Goal: Task Accomplishment & Management: Manage account settings

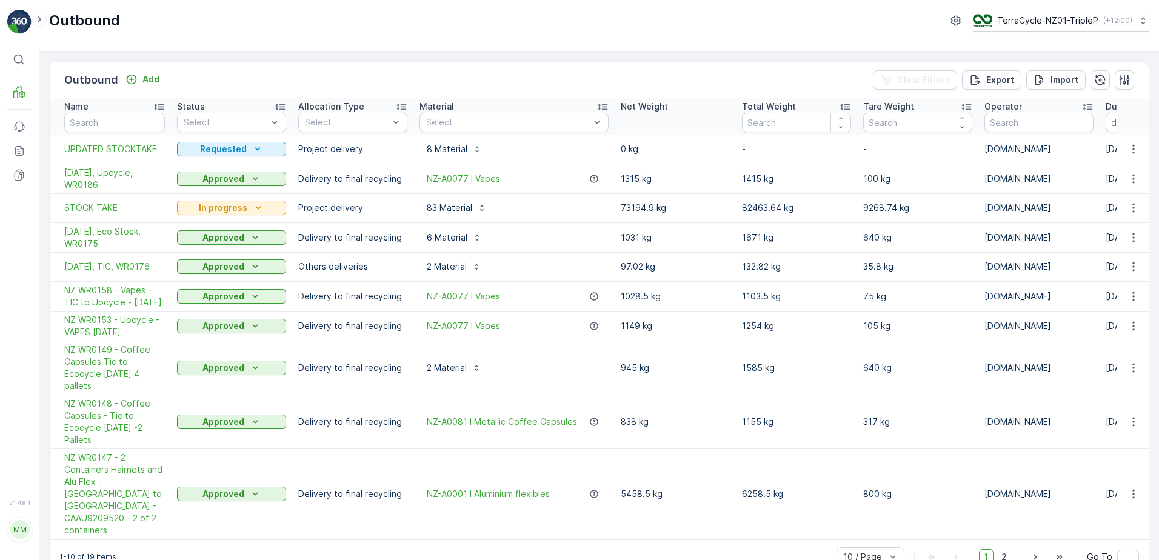
click at [128, 207] on span "STOCK TAKE" at bounding box center [114, 208] width 101 height 12
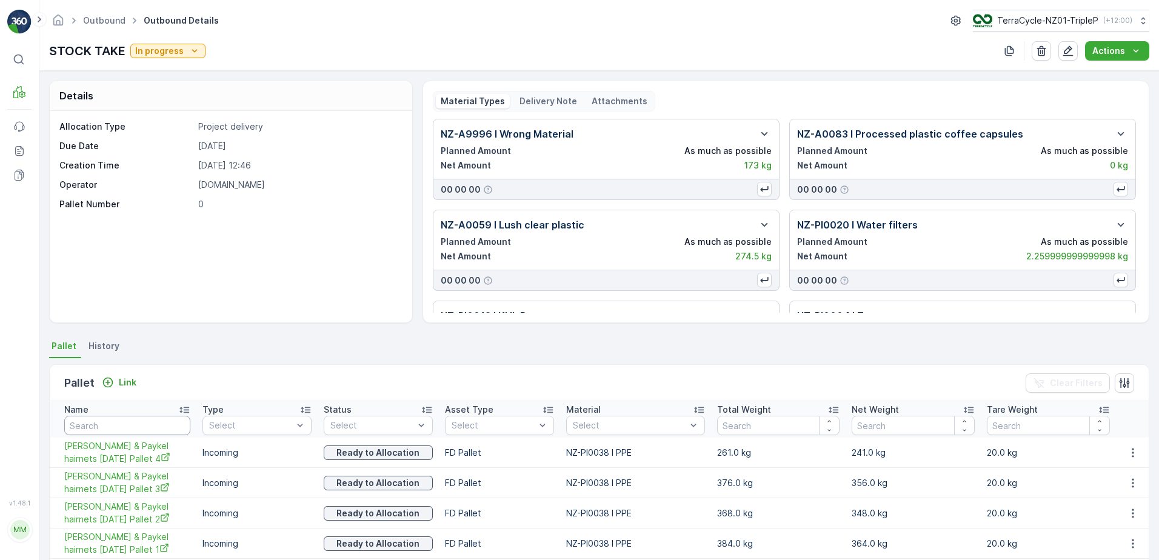
click at [98, 422] on input "text" at bounding box center [127, 425] width 126 height 19
type input "20682"
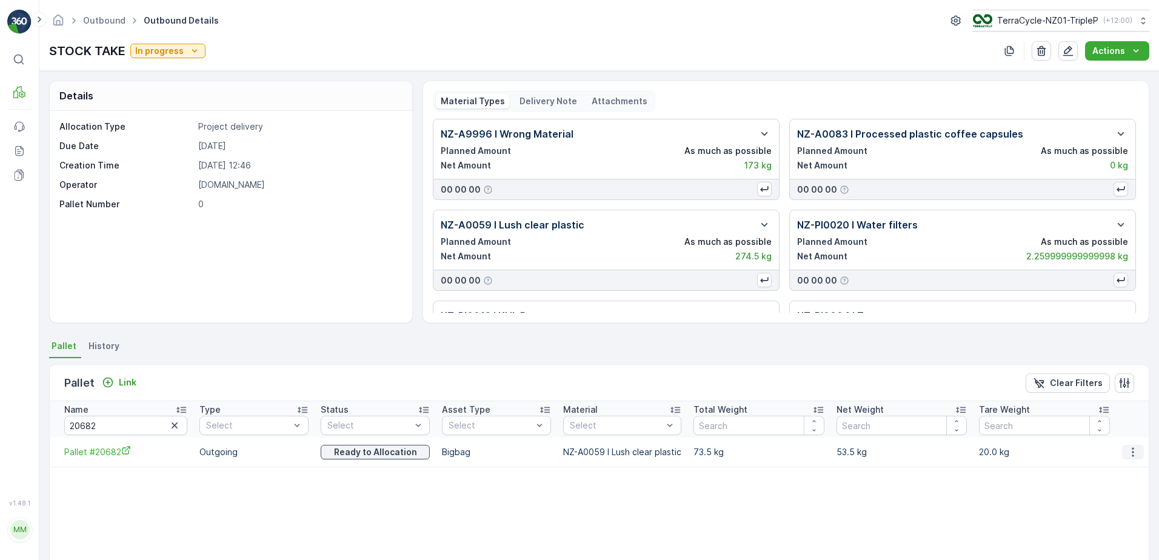
click at [925, 428] on icon "button" at bounding box center [1133, 452] width 12 height 12
click at [925, 428] on span "Unlink Pallet" at bounding box center [1108, 493] width 49 height 12
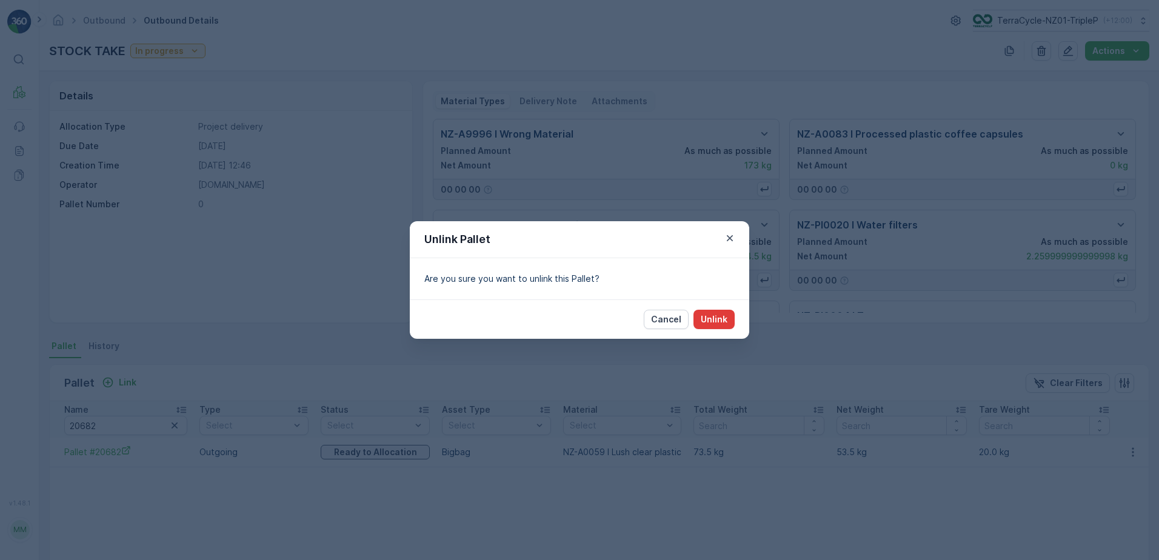
click at [719, 325] on p "Unlink" at bounding box center [714, 319] width 27 height 12
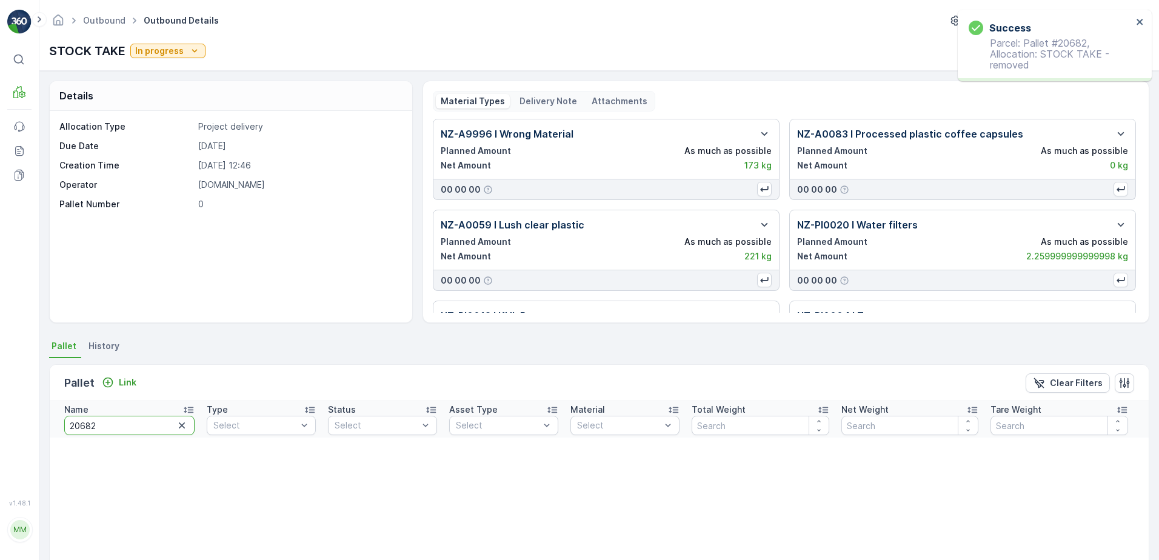
drag, startPoint x: 104, startPoint y: 422, endPoint x: -36, endPoint y: 441, distance: 141.2
click at [0, 428] on html "Success Parcel: Pallet #20682, Allocation: STOCK TAKE - removed ⌘B MRF Events R…" at bounding box center [579, 280] width 1159 height 560
type input "ZWB"
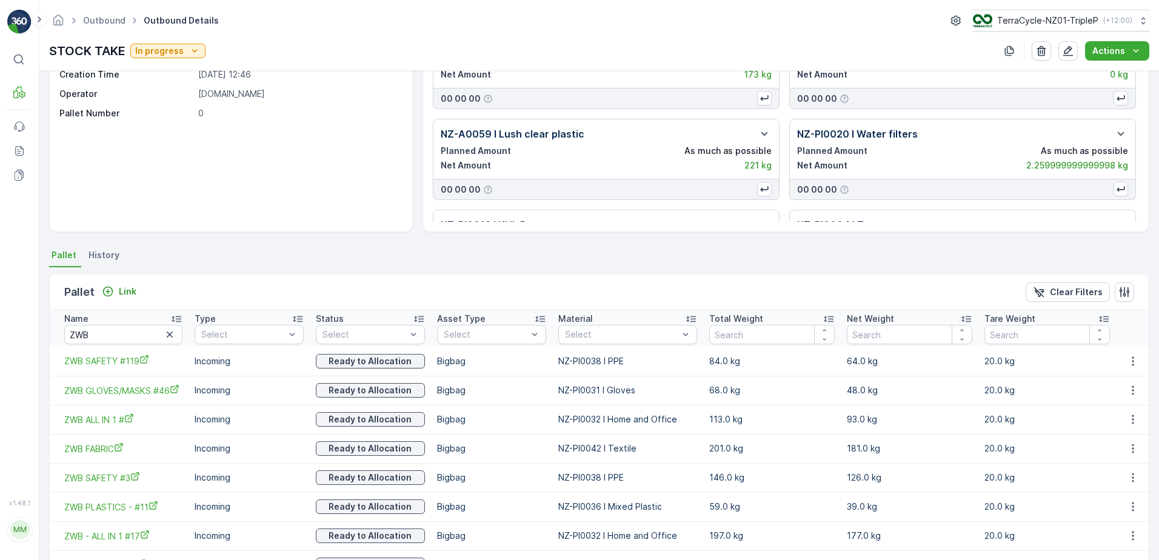
scroll to position [162, 0]
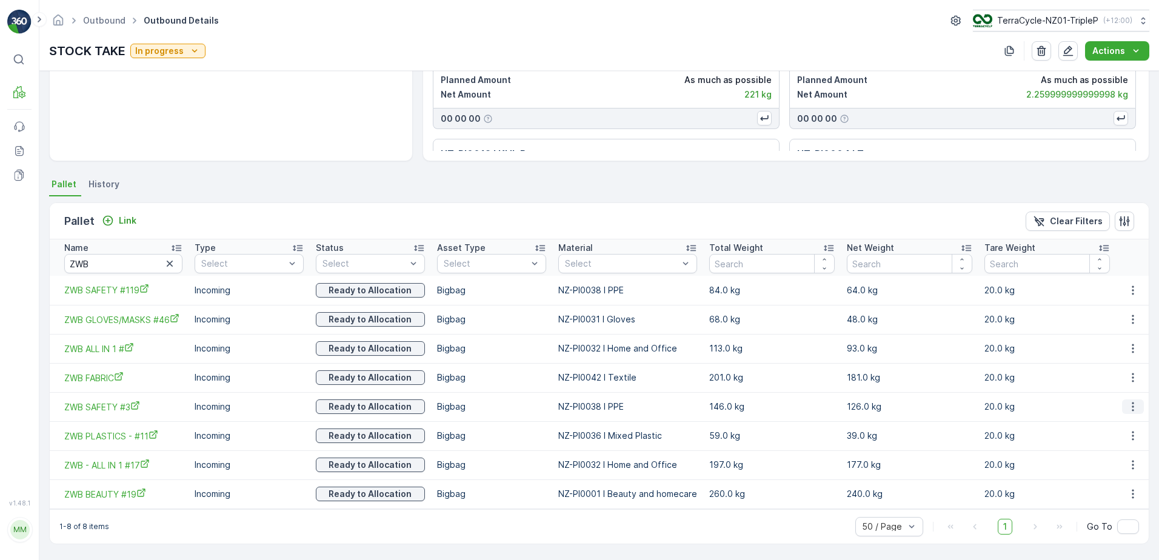
click at [925, 404] on icon "button" at bounding box center [1133, 407] width 12 height 12
click at [925, 428] on div "Unlink Pallet" at bounding box center [1119, 447] width 80 height 17
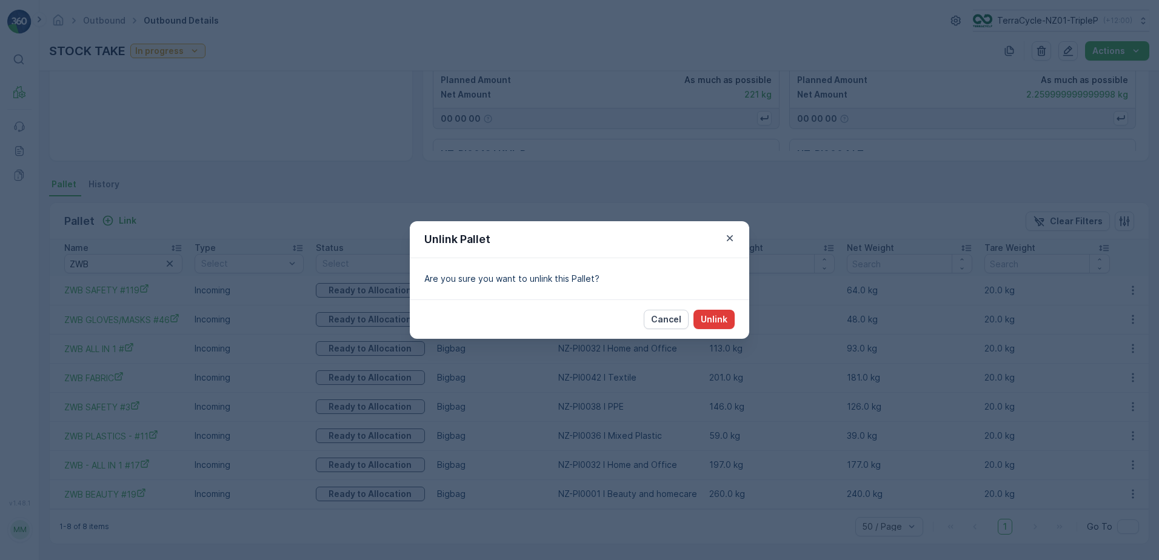
click at [708, 317] on p "Unlink" at bounding box center [714, 319] width 27 height 12
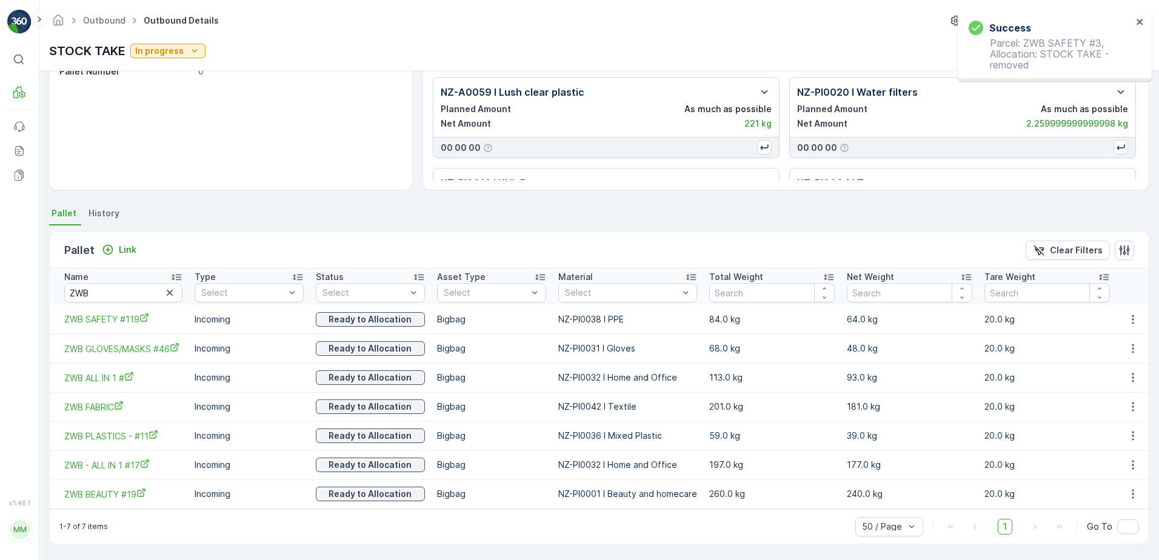
scroll to position [133, 0]
drag, startPoint x: 104, startPoint y: 291, endPoint x: 43, endPoint y: 293, distance: 61.3
click at [43, 293] on div "Details Allocation Type Project delivery Due Date 28.05.2025 Creation Time 28.0…" at bounding box center [598, 315] width 1119 height 489
type input "GFSB"
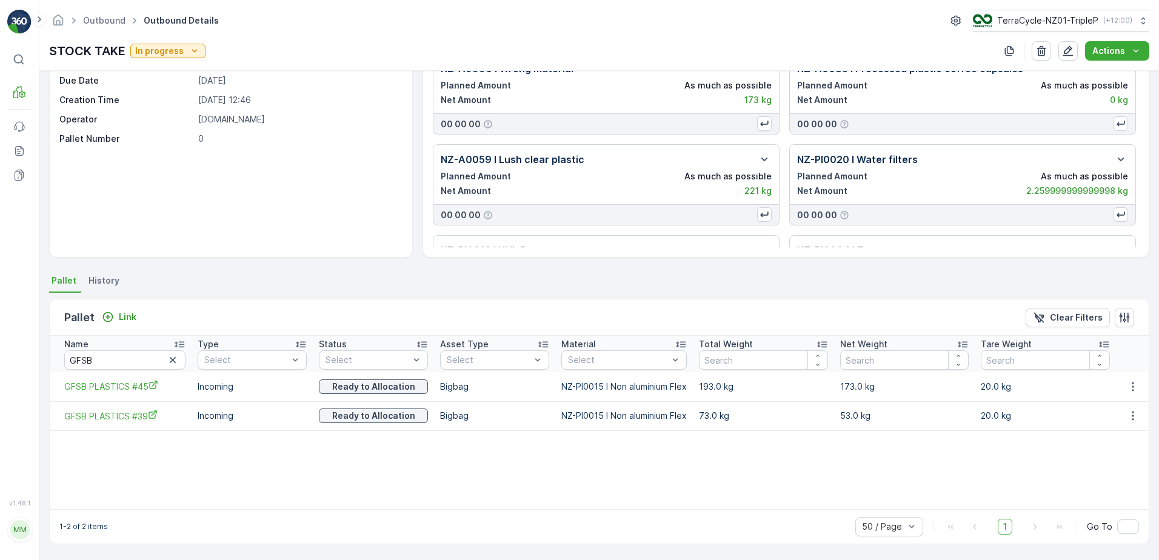
scroll to position [65, 0]
drag, startPoint x: 113, startPoint y: 359, endPoint x: 48, endPoint y: 351, distance: 66.0
click at [48, 351] on div "Details Allocation Type Project delivery Due Date 28.05.2025 Creation Time 28.0…" at bounding box center [598, 315] width 1119 height 489
type input "20524"
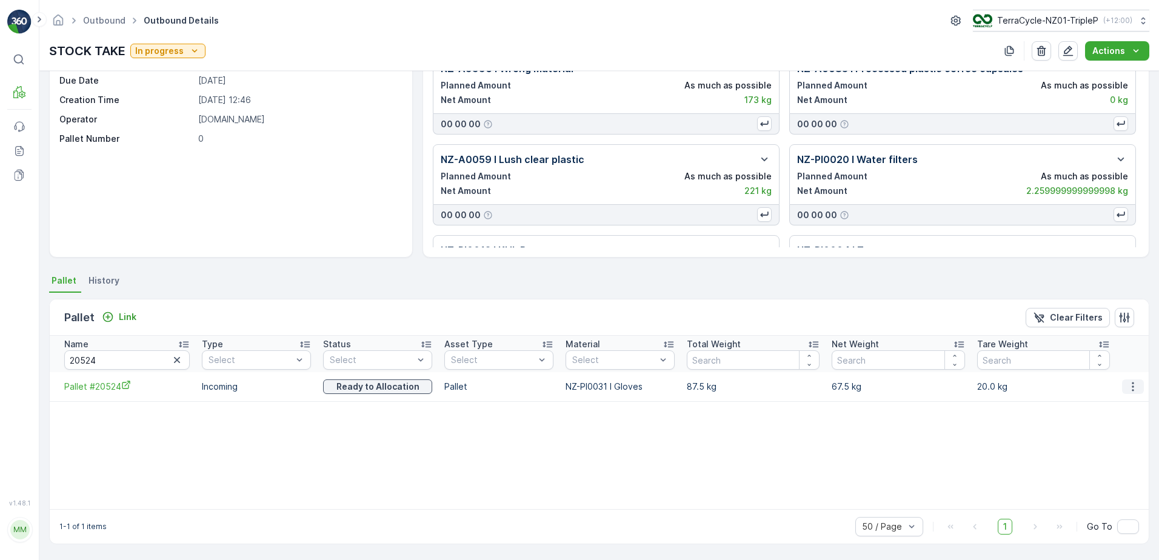
click at [925, 384] on icon "button" at bounding box center [1133, 387] width 12 height 12
click at [925, 421] on span "Unlink Pallet" at bounding box center [1108, 427] width 49 height 12
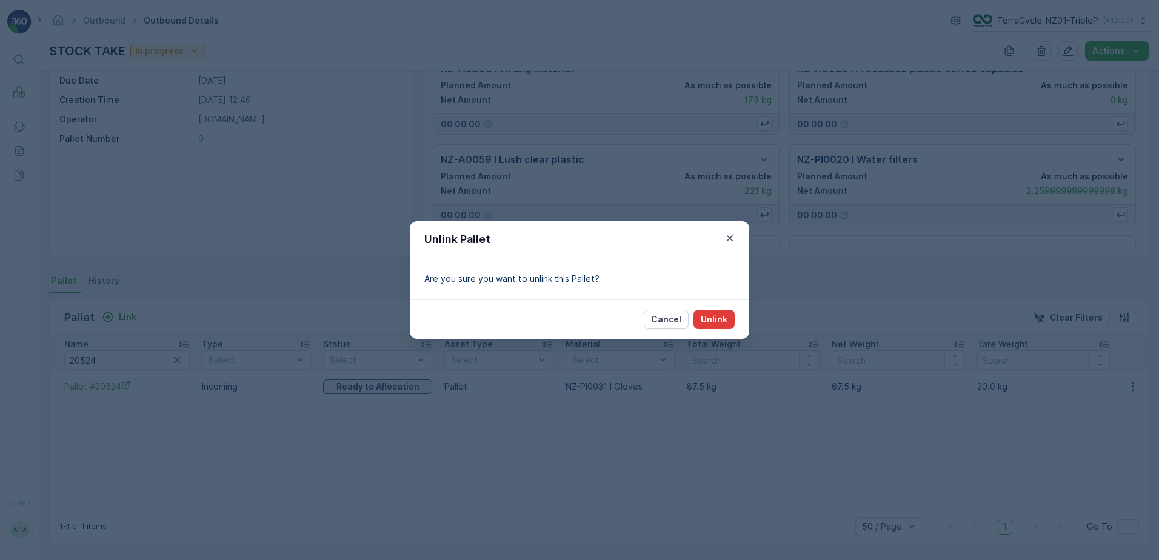
click at [717, 317] on p "Unlink" at bounding box center [714, 319] width 27 height 12
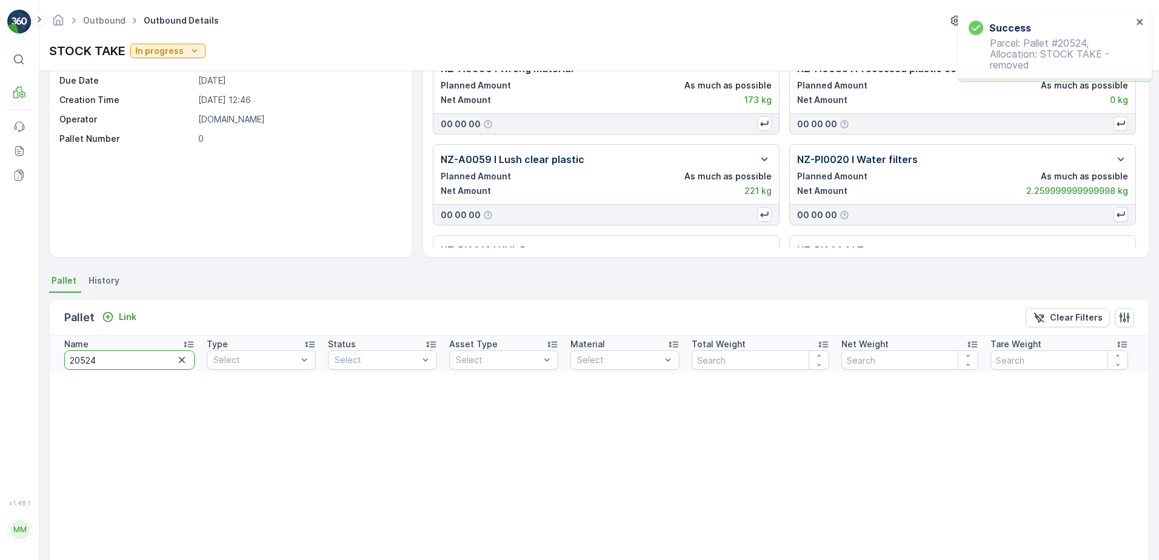
drag, startPoint x: 132, startPoint y: 366, endPoint x: 18, endPoint y: 367, distance: 114.5
click at [18, 367] on div "⌘B MRF Events Reports Documents v 1.48.1 MM MRF.NZ clemence.vasseur@terracycle.…" at bounding box center [579, 280] width 1159 height 560
type input "20785"
click at [82, 362] on input "20785" at bounding box center [129, 359] width 130 height 19
type input "20185"
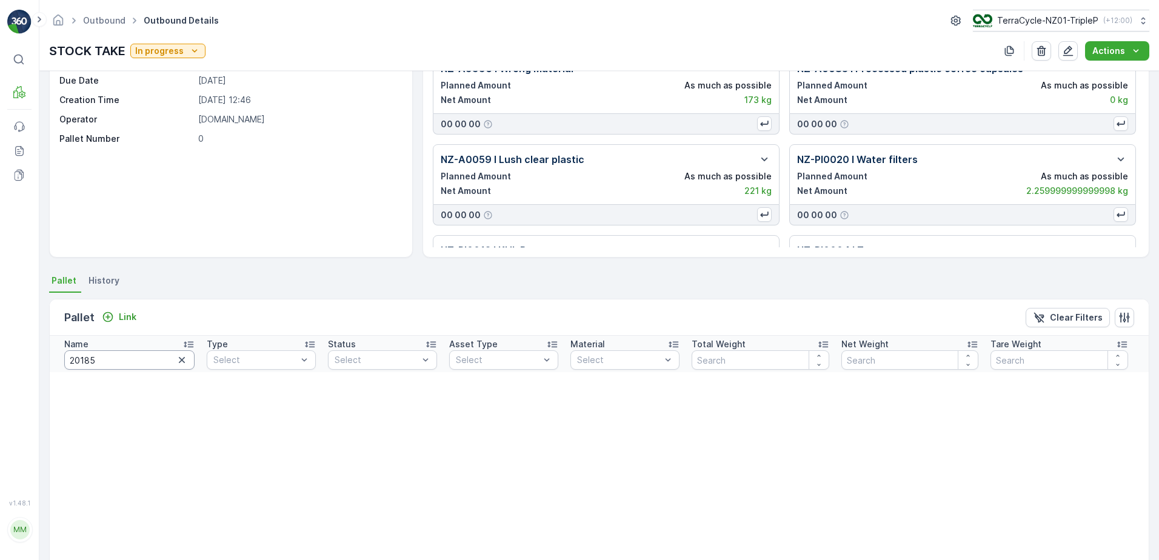
click at [140, 362] on input "20185" at bounding box center [129, 359] width 130 height 19
type input "20186"
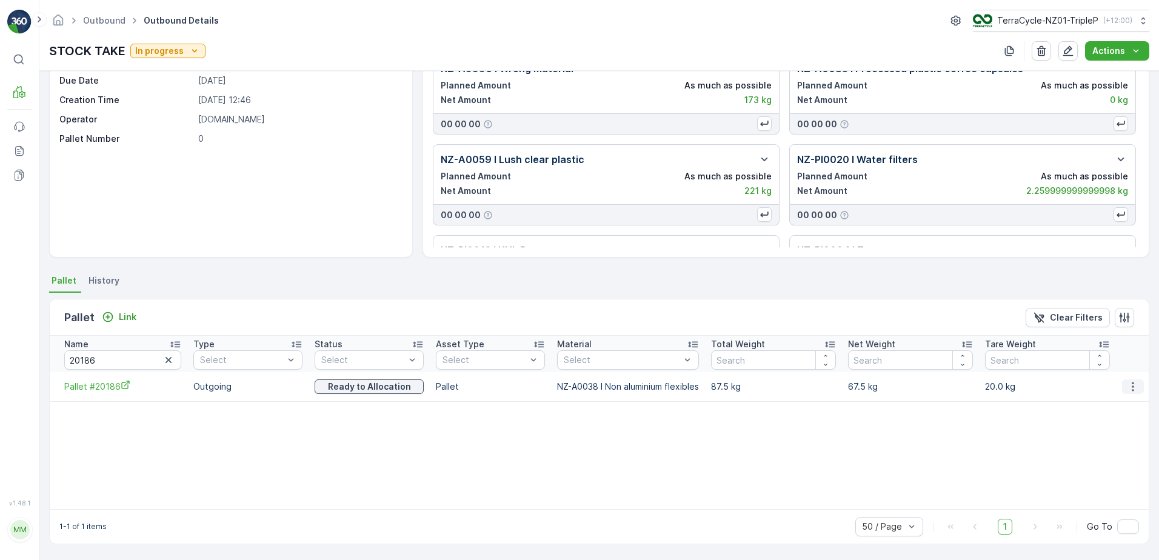
click at [925, 389] on icon "button" at bounding box center [1133, 387] width 12 height 12
drag, startPoint x: 1128, startPoint y: 442, endPoint x: 1130, endPoint y: 427, distance: 15.2
click at [925, 428] on div "Name 20186 Type Select Status Select Asset Type Select Material Select Total We…" at bounding box center [599, 422] width 1099 height 173
click at [925, 388] on icon "button" at bounding box center [1133, 387] width 12 height 12
click at [925, 427] on div "Unlink Pallet" at bounding box center [1119, 427] width 80 height 17
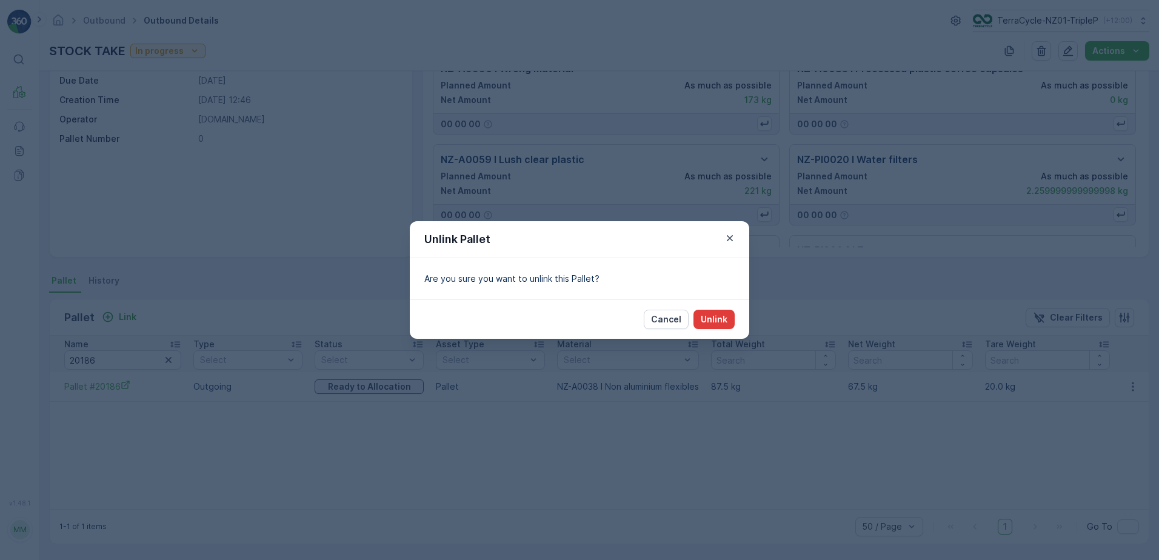
click at [726, 319] on p "Unlink" at bounding box center [714, 319] width 27 height 12
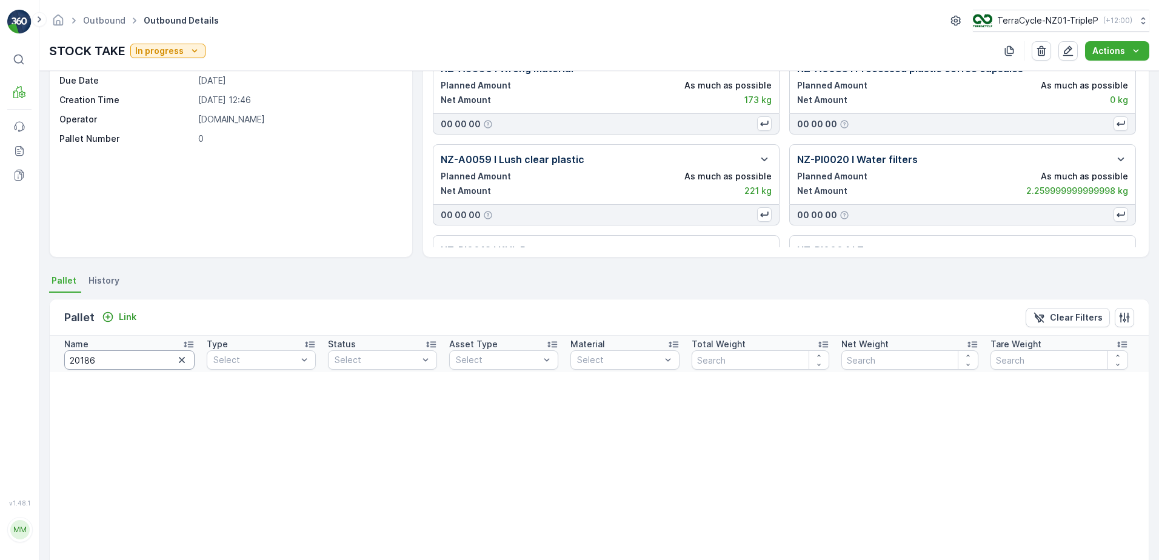
click at [108, 362] on input "20186" at bounding box center [129, 359] width 130 height 19
type input "206707"
drag, startPoint x: 81, startPoint y: 361, endPoint x: 54, endPoint y: 349, distance: 29.3
click at [54, 350] on th "Name 206707" at bounding box center [125, 354] width 151 height 36
type input "16707"
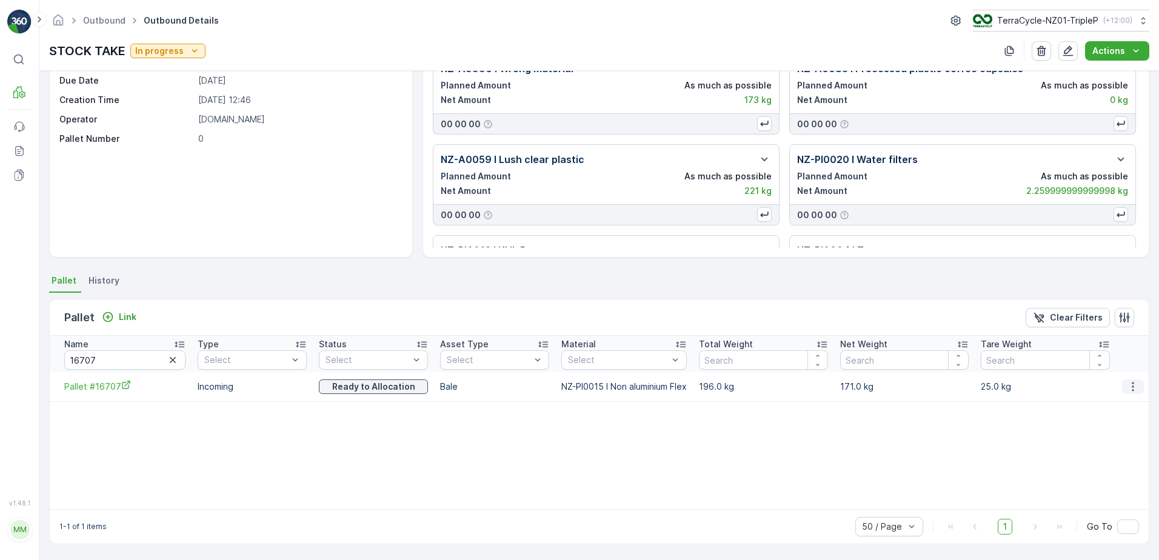
click at [925, 384] on icon "button" at bounding box center [1133, 387] width 12 height 12
click at [925, 421] on div "Unlink Pallet" at bounding box center [1119, 427] width 80 height 17
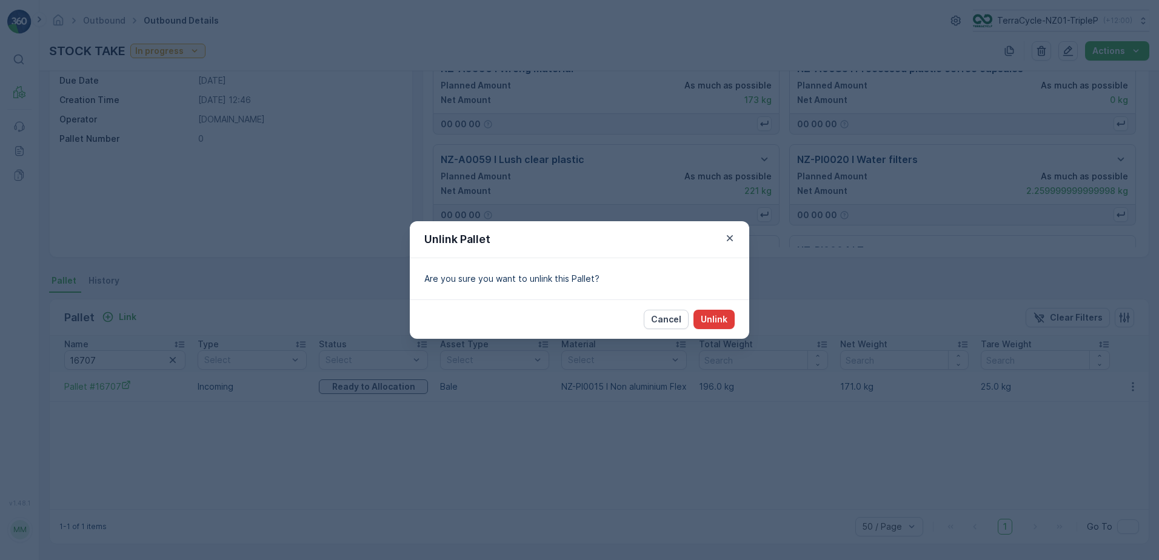
click at [704, 325] on button "Unlink" at bounding box center [713, 319] width 41 height 19
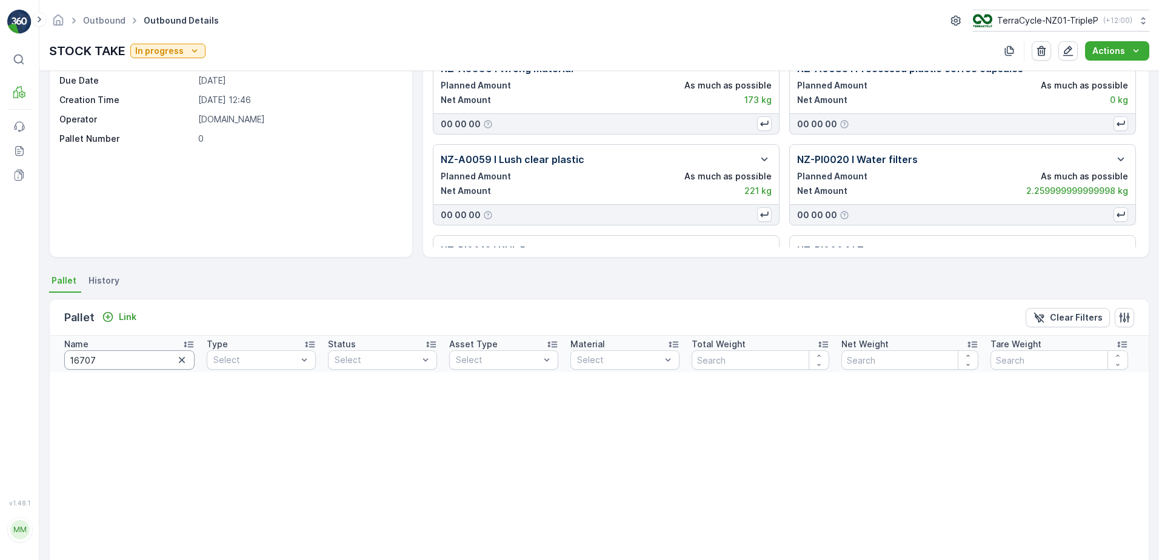
click at [142, 355] on input "16707" at bounding box center [129, 359] width 130 height 19
click at [141, 355] on input "16707" at bounding box center [129, 359] width 130 height 19
type input "EYEWEAR #"
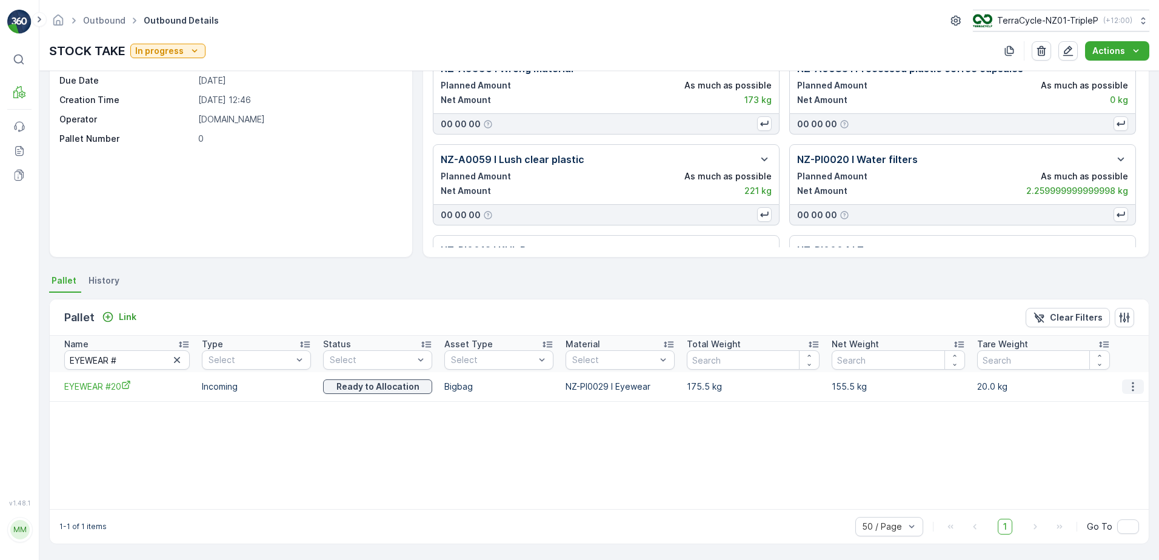
click at [925, 383] on icon "button" at bounding box center [1133, 387] width 12 height 12
click at [925, 424] on span "Unlink Pallet" at bounding box center [1108, 427] width 49 height 12
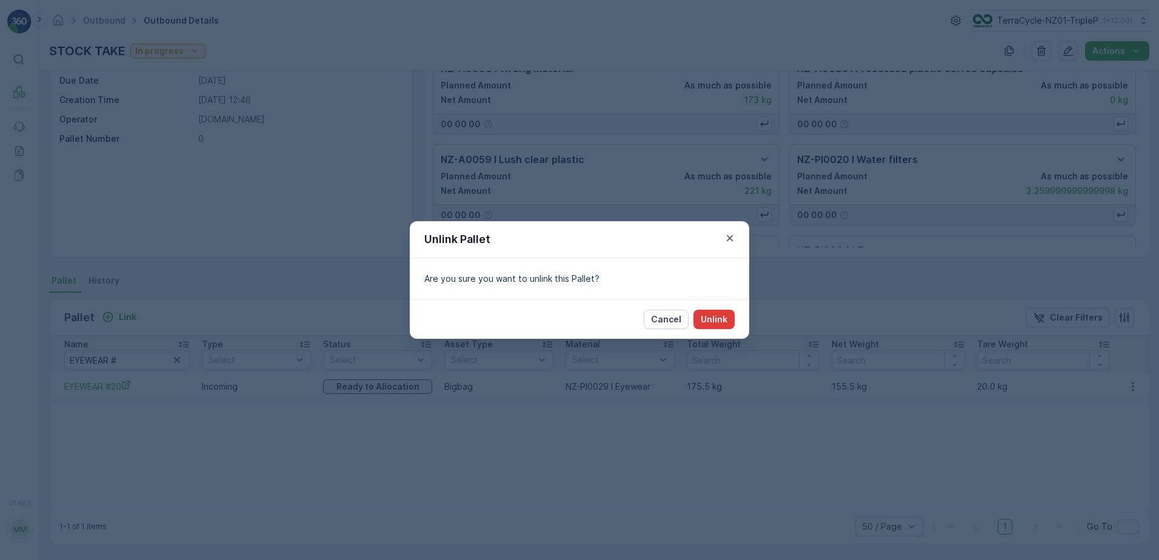
click at [717, 318] on p "Unlink" at bounding box center [714, 319] width 27 height 12
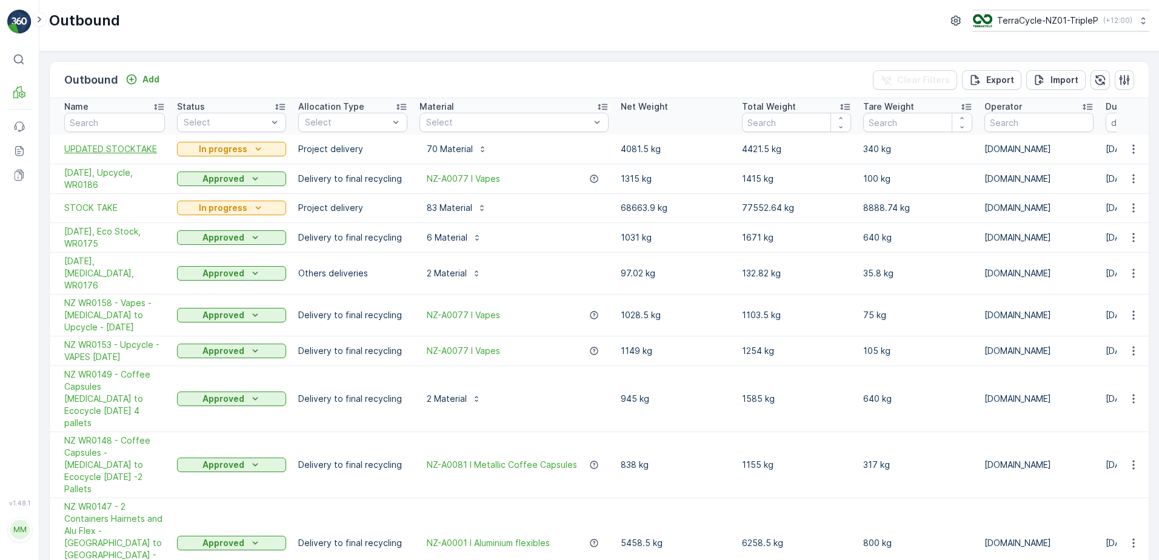
click at [162, 153] on span "UPDATED STOCKTAKE" at bounding box center [114, 149] width 101 height 12
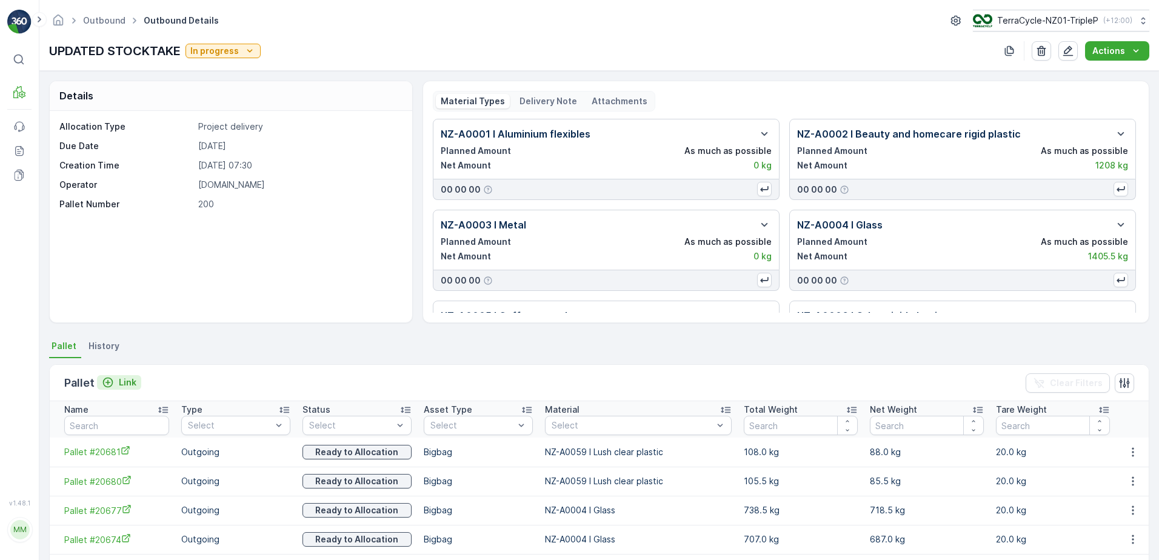
click at [114, 386] on div "Link" at bounding box center [119, 382] width 35 height 12
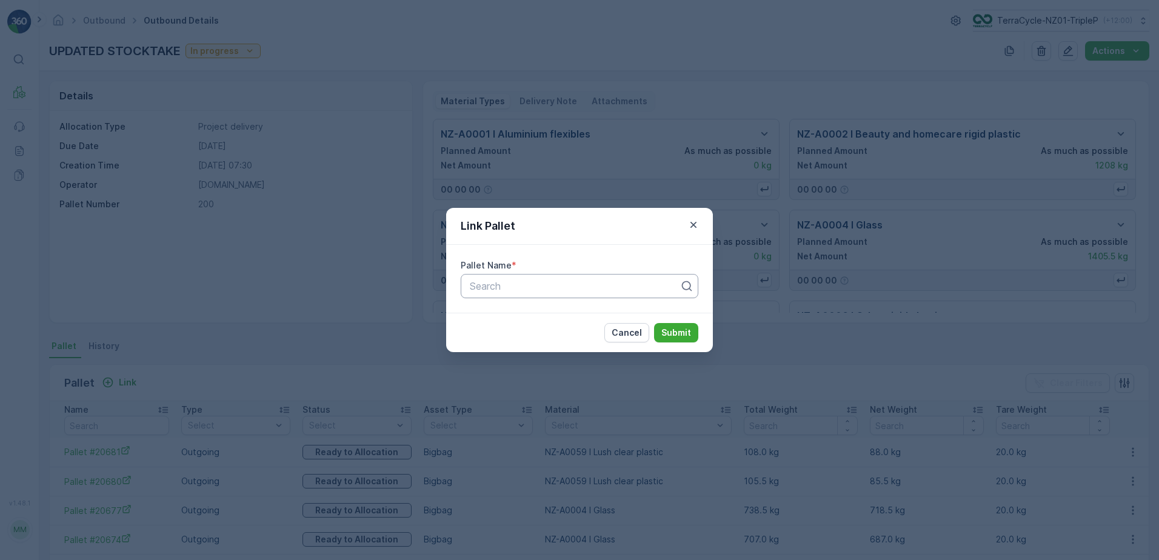
drag, startPoint x: 594, startPoint y: 301, endPoint x: 596, endPoint y: 293, distance: 7.7
click at [593, 299] on div "Pallet Name * Search" at bounding box center [579, 279] width 267 height 68
click at [598, 289] on div at bounding box center [574, 286] width 212 height 11
type input "20682"
click at [570, 311] on div "Pallet #20682" at bounding box center [579, 315] width 223 height 11
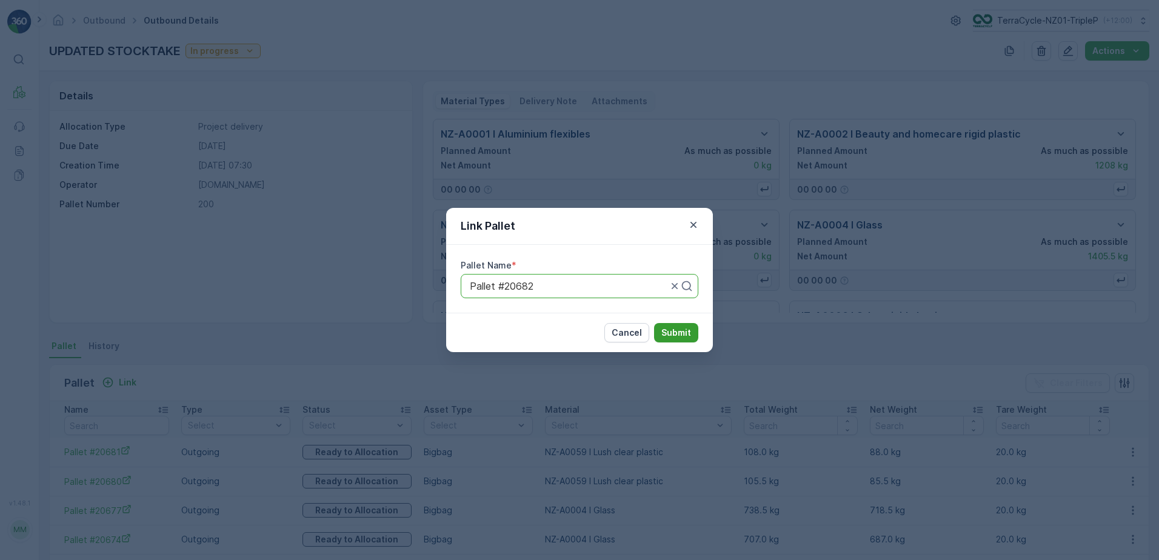
click at [688, 334] on p "Submit" at bounding box center [676, 333] width 30 height 12
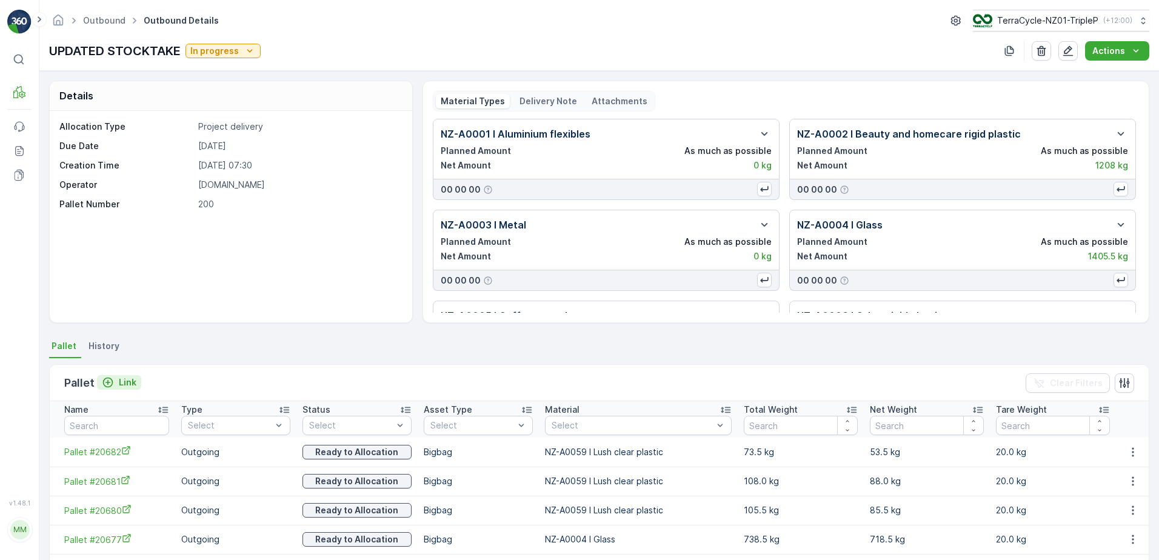
click at [122, 382] on p "Link" at bounding box center [128, 382] width 18 height 12
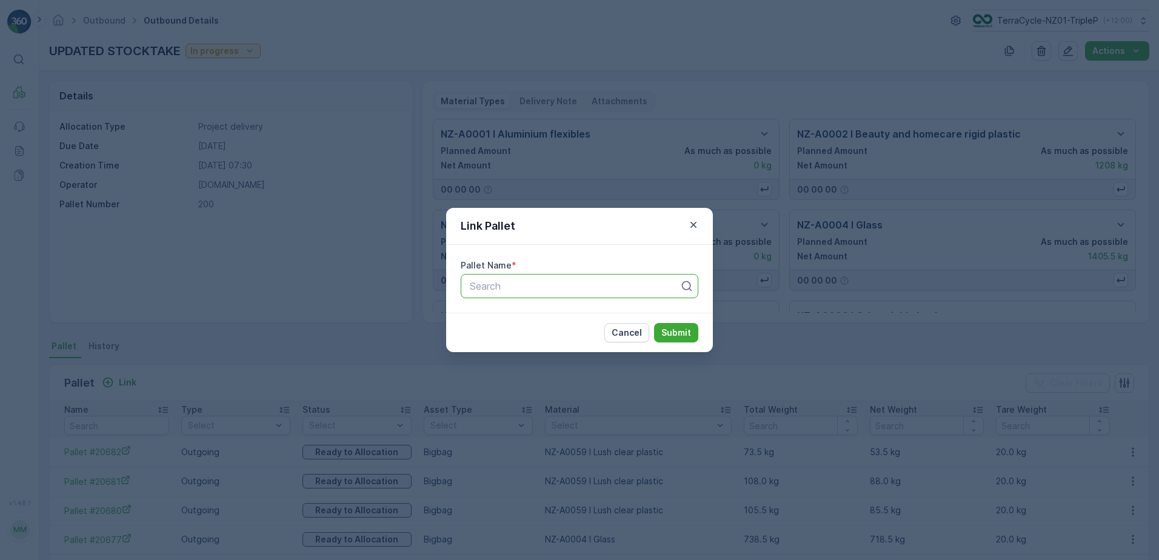
click at [495, 291] on div "Search" at bounding box center [574, 286] width 212 height 15
type input "ZWB SAFETY"
click at [533, 321] on span "ZWB SAFETY #3" at bounding box center [507, 315] width 78 height 11
click at [661, 331] on button "Submit" at bounding box center [676, 332] width 44 height 19
drag, startPoint x: 549, startPoint y: 287, endPoint x: 550, endPoint y: 295, distance: 7.9
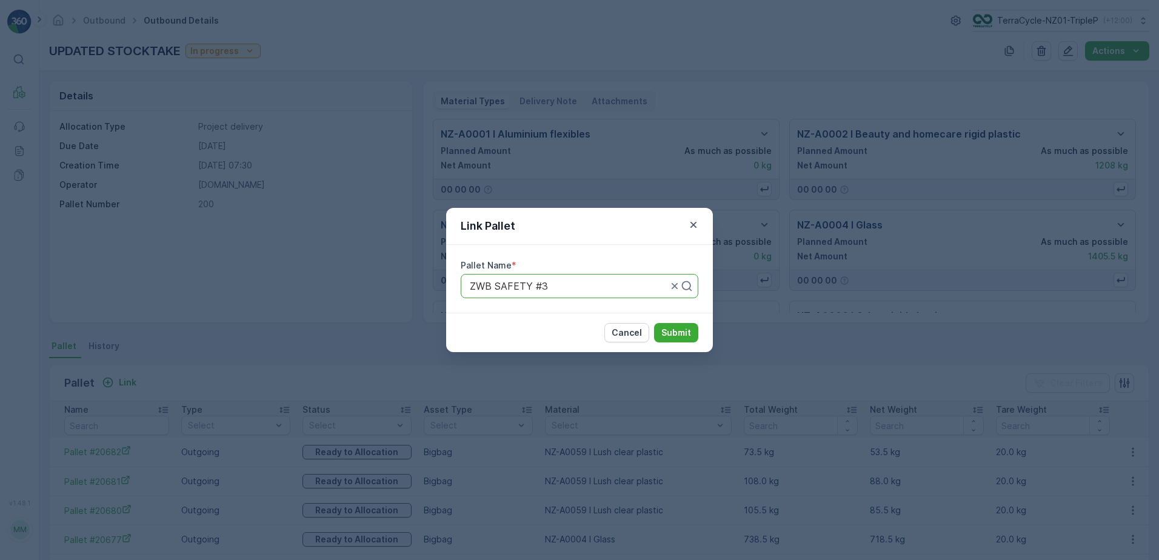
click at [550, 295] on div "ZWB SAFETY #3" at bounding box center [580, 286] width 238 height 24
click at [550, 294] on div "ZWB SAFETY #3" at bounding box center [580, 286] width 238 height 24
type input "20524"
click at [571, 318] on div "Pallet #20524" at bounding box center [579, 315] width 223 height 11
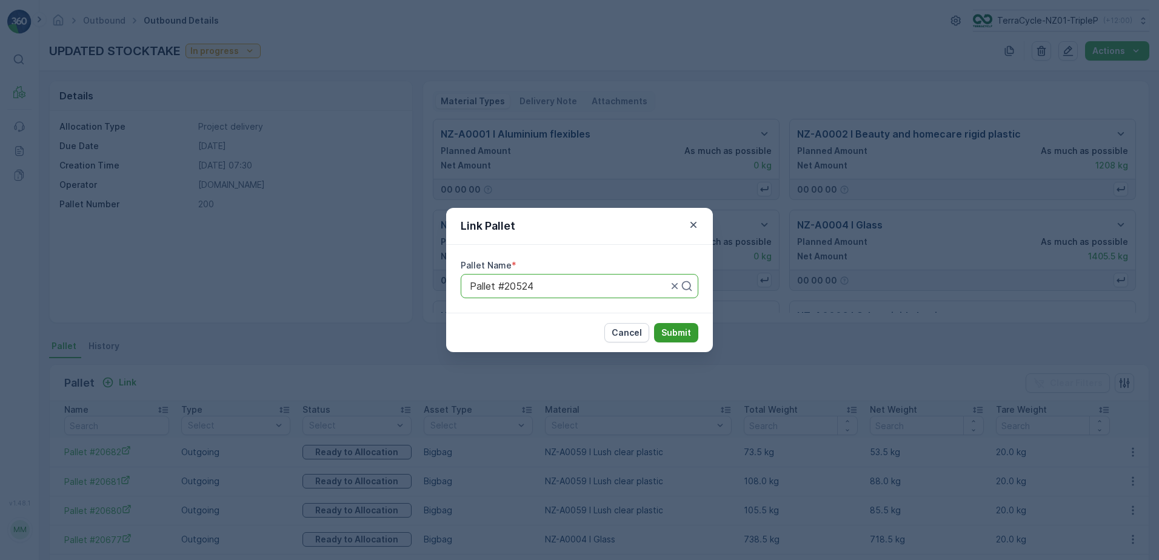
click at [663, 334] on p "Submit" at bounding box center [676, 333] width 30 height 12
click at [677, 329] on p "Submit" at bounding box center [676, 333] width 30 height 12
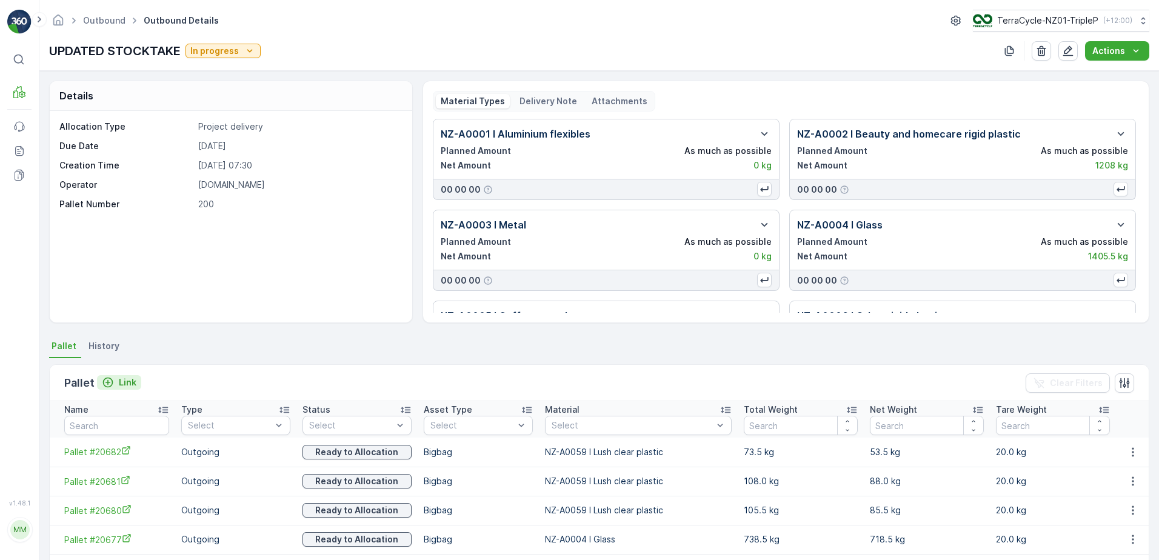
click at [129, 381] on p "Link" at bounding box center [128, 382] width 18 height 12
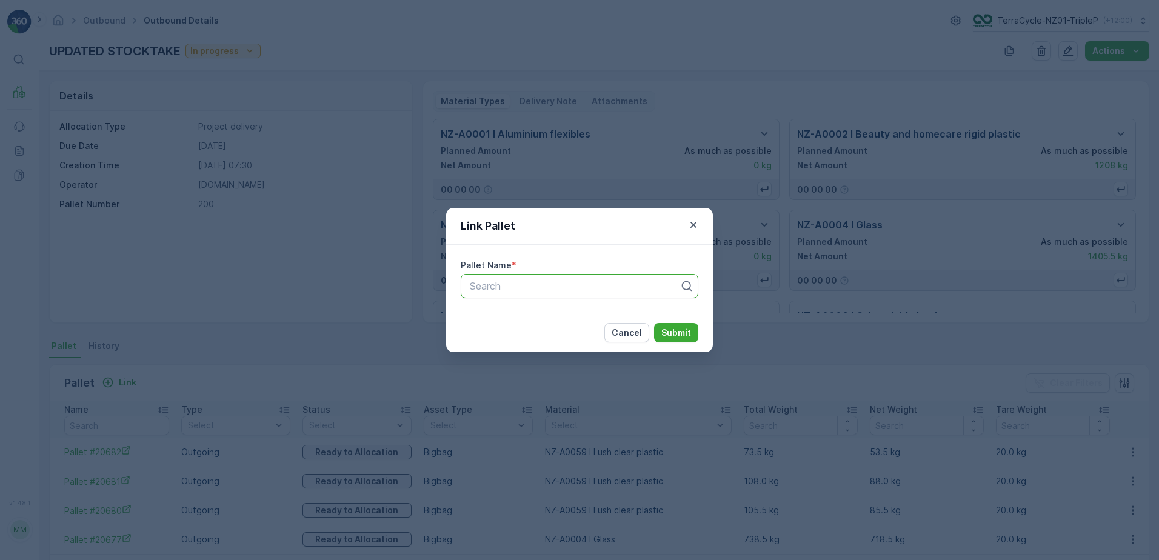
click at [641, 288] on div at bounding box center [574, 286] width 212 height 11
type input "20186"
click at [655, 315] on div "Pallet #20186" at bounding box center [579, 315] width 223 height 11
click at [672, 333] on p "Submit" at bounding box center [676, 333] width 30 height 12
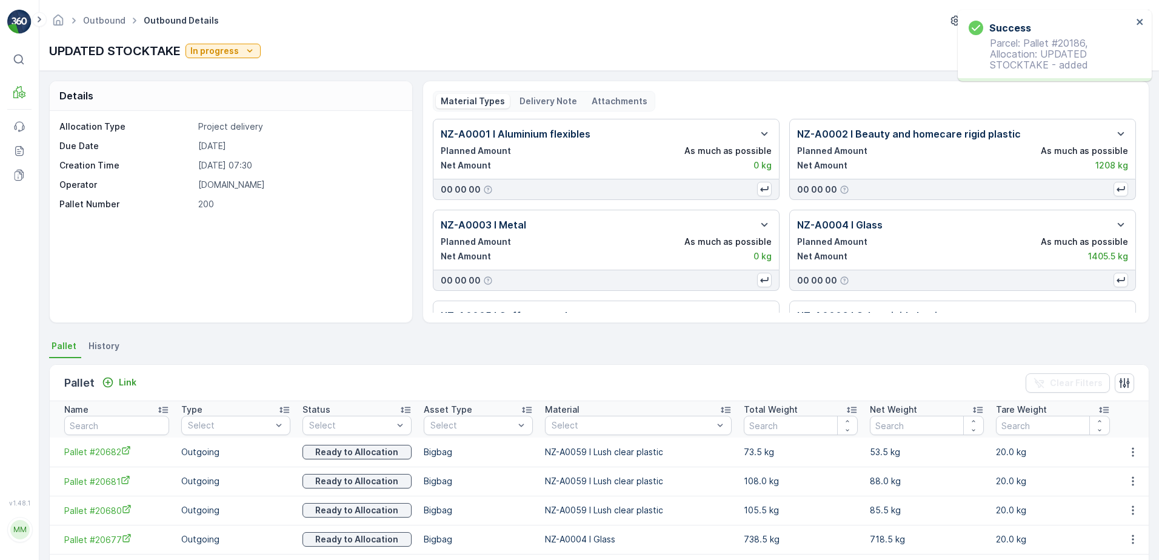
drag, startPoint x: 118, startPoint y: 391, endPoint x: 143, endPoint y: 382, distance: 26.3
click at [119, 391] on div "Pallet Link" at bounding box center [102, 383] width 77 height 17
drag, startPoint x: 149, startPoint y: 379, endPoint x: 133, endPoint y: 379, distance: 16.4
click at [141, 379] on div "Pallet Link Clear Filters" at bounding box center [599, 383] width 1099 height 36
click at [131, 380] on p "Link" at bounding box center [128, 382] width 18 height 12
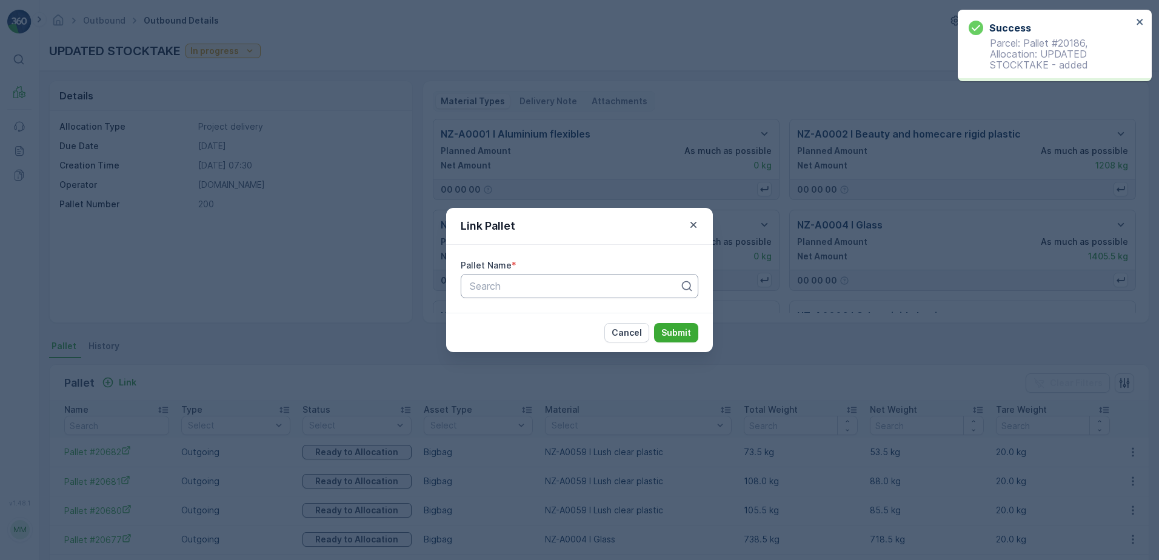
click at [658, 289] on div at bounding box center [574, 286] width 212 height 11
type input "16707"
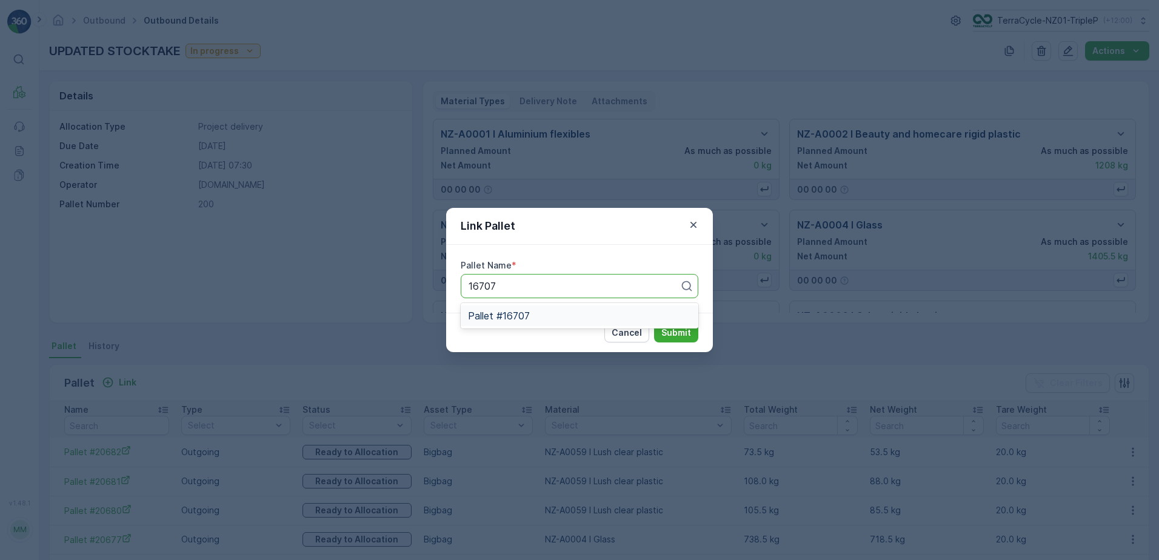
click at [554, 317] on div "Pallet #16707" at bounding box center [579, 315] width 223 height 11
click at [701, 327] on div "Cancel Submit" at bounding box center [579, 332] width 267 height 39
click at [665, 336] on p "Submit" at bounding box center [676, 333] width 30 height 12
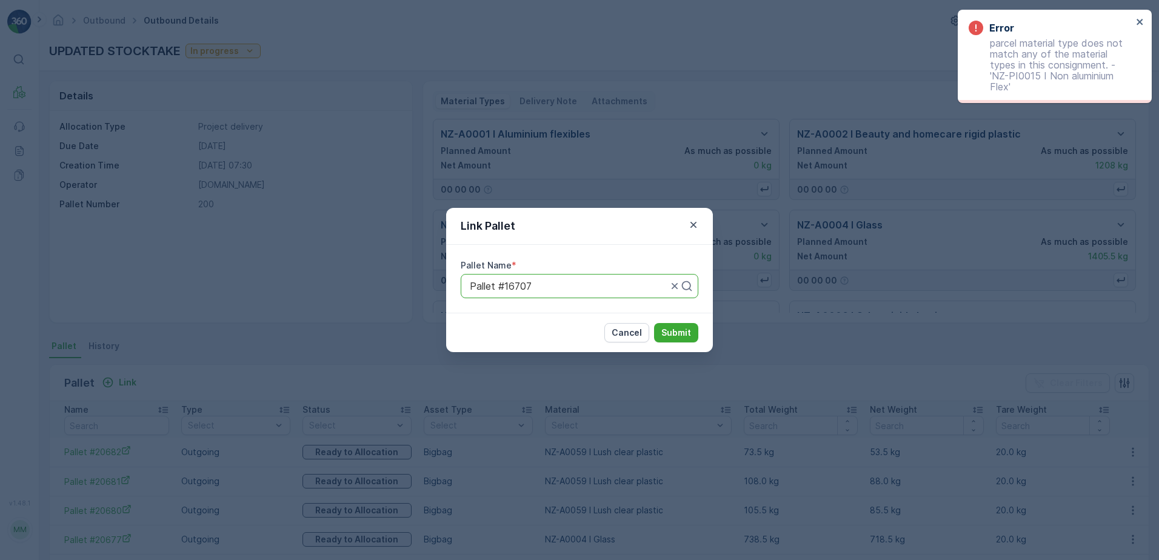
click at [593, 292] on div "Pallet #16707" at bounding box center [580, 286] width 238 height 24
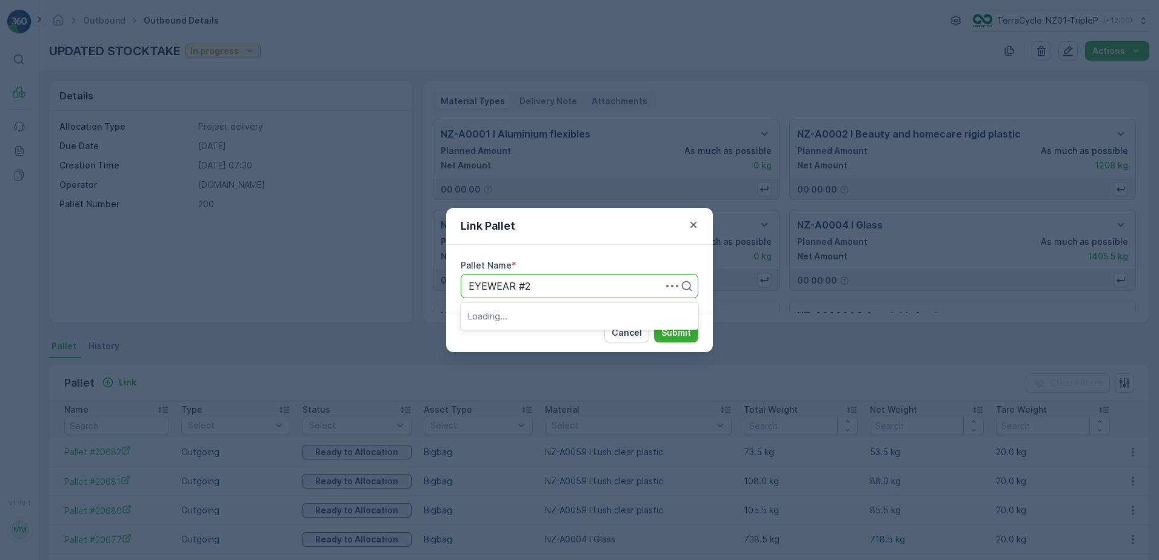
type input "EYEWEAR #20"
click at [609, 313] on div "EYEWEAR #20" at bounding box center [579, 315] width 223 height 11
click at [668, 331] on p "Submit" at bounding box center [676, 333] width 30 height 12
click at [530, 142] on div "Link Pallet Pallet Name * EYEWEAR #20 Cancel Submit" at bounding box center [579, 280] width 1159 height 560
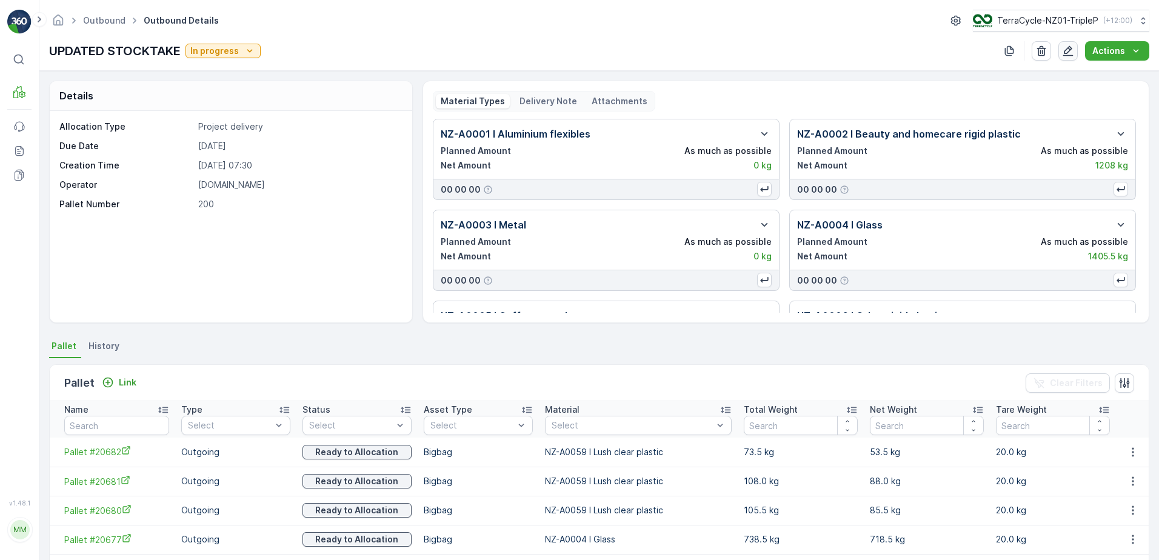
click at [1066, 52] on icon "button" at bounding box center [1068, 51] width 10 height 10
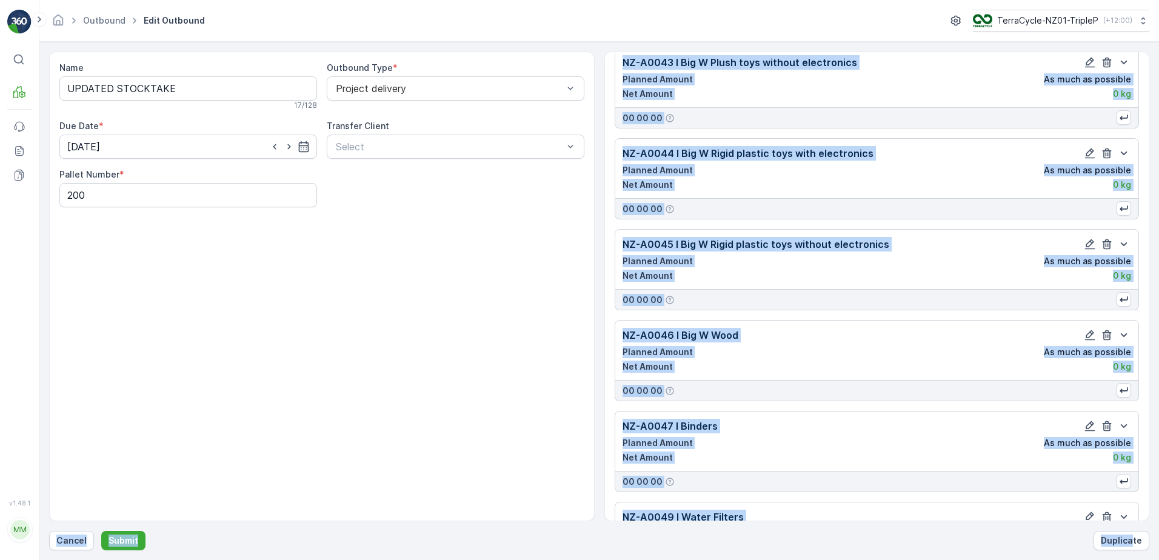
drag, startPoint x: 1148, startPoint y: 235, endPoint x: 1141, endPoint y: 494, distance: 260.1
click at [1140, 508] on div "Material Types NZ-A0001 I Aluminium flexibles Planned Amount As much as possibl…" at bounding box center [876, 287] width 545 height 470
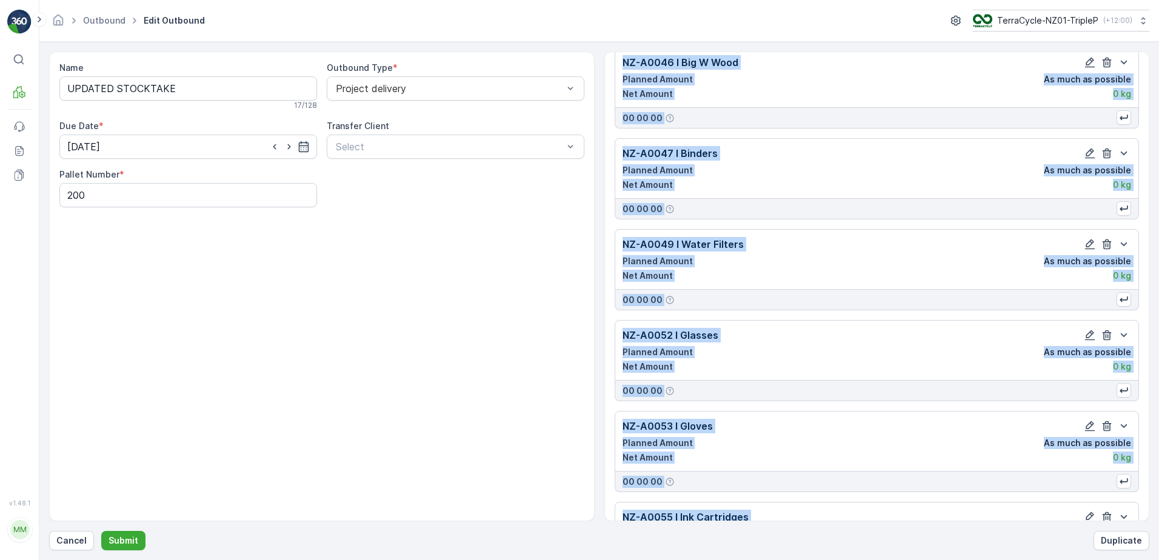
click at [1142, 367] on div "Material Types NZ-A0001 I Aluminium flexibles Planned Amount As much as possibl…" at bounding box center [876, 287] width 545 height 470
click at [1142, 419] on div "Material Types NZ-A0001 I Aluminium flexibles Planned Amount As much as possibl…" at bounding box center [876, 287] width 545 height 470
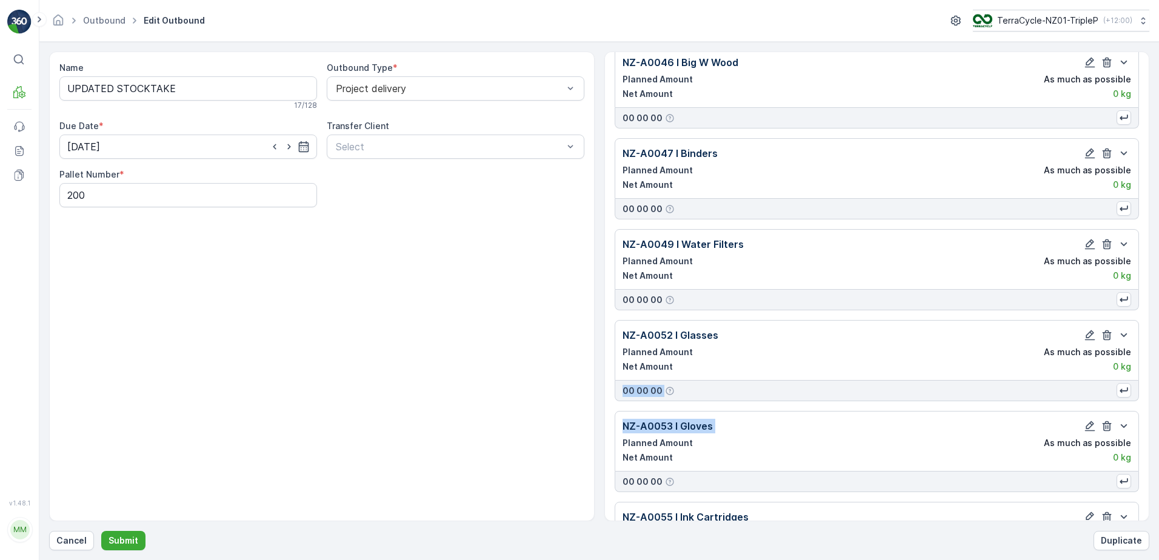
drag, startPoint x: 1148, startPoint y: 380, endPoint x: 1147, endPoint y: 400, distance: 20.0
click at [1147, 400] on div "Material Types NZ-A0001 I Aluminium flexibles Planned Amount As much as possibl…" at bounding box center [876, 287] width 545 height 470
click at [1143, 402] on div "Material Types NZ-A0001 I Aluminium flexibles Planned Amount As much as possibl…" at bounding box center [876, 287] width 545 height 470
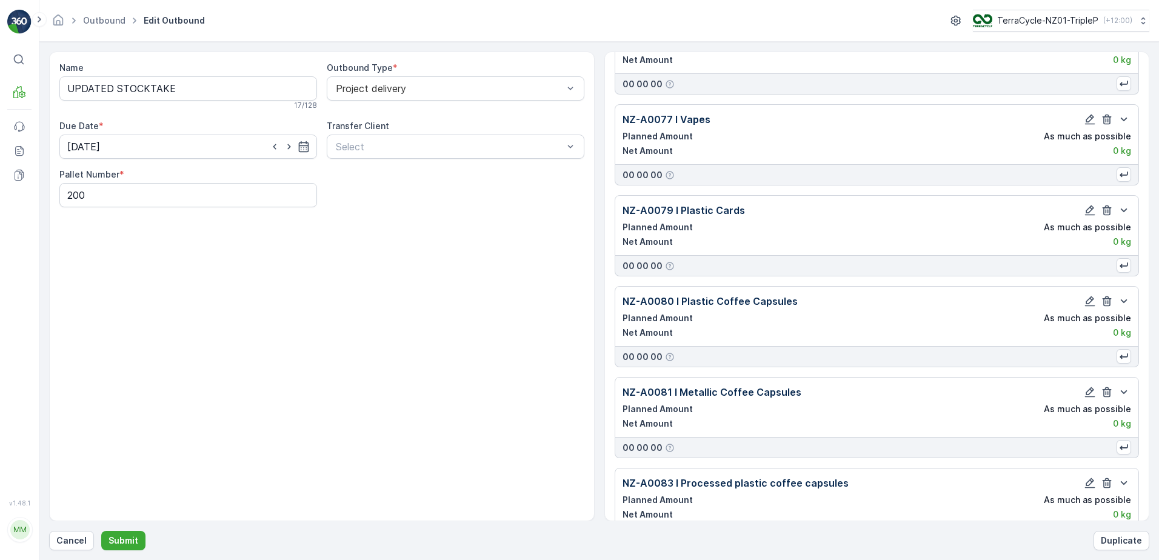
scroll to position [5957, 0]
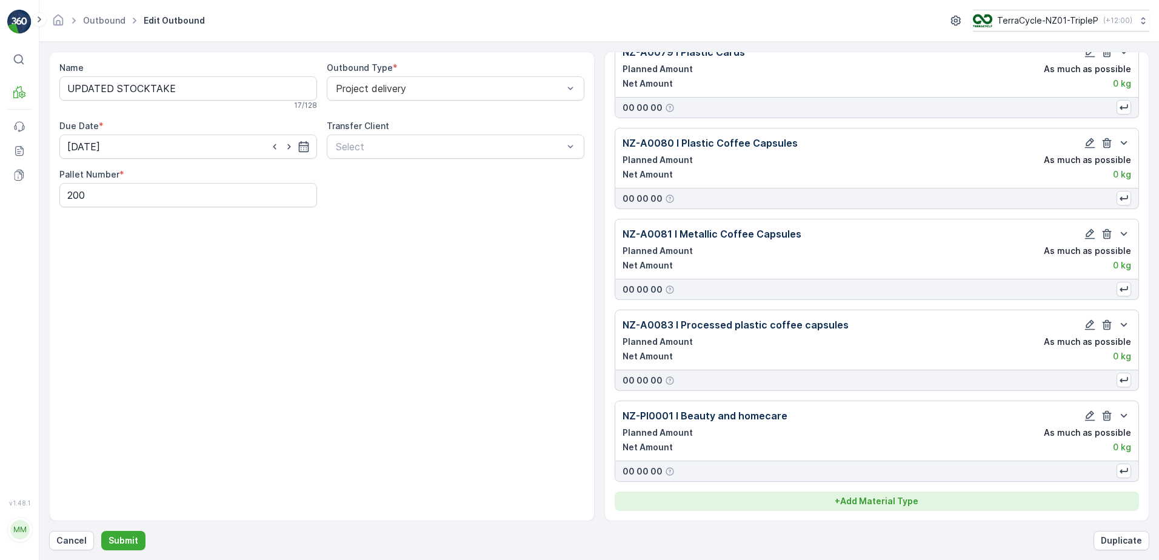
click at [871, 494] on button "+ Add Material Type" at bounding box center [876, 500] width 525 height 19
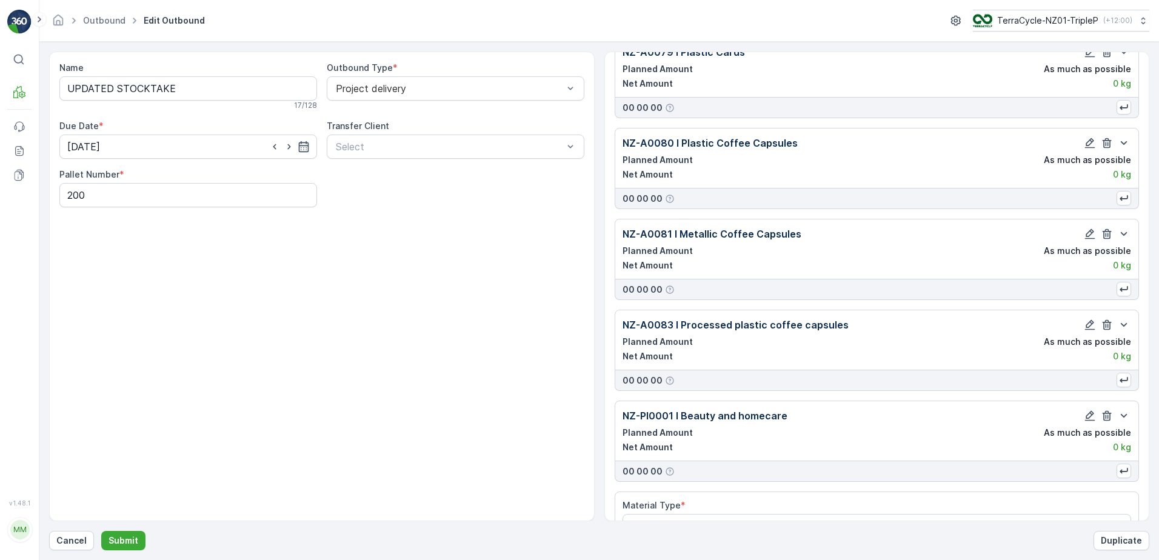
scroll to position [5993, 0]
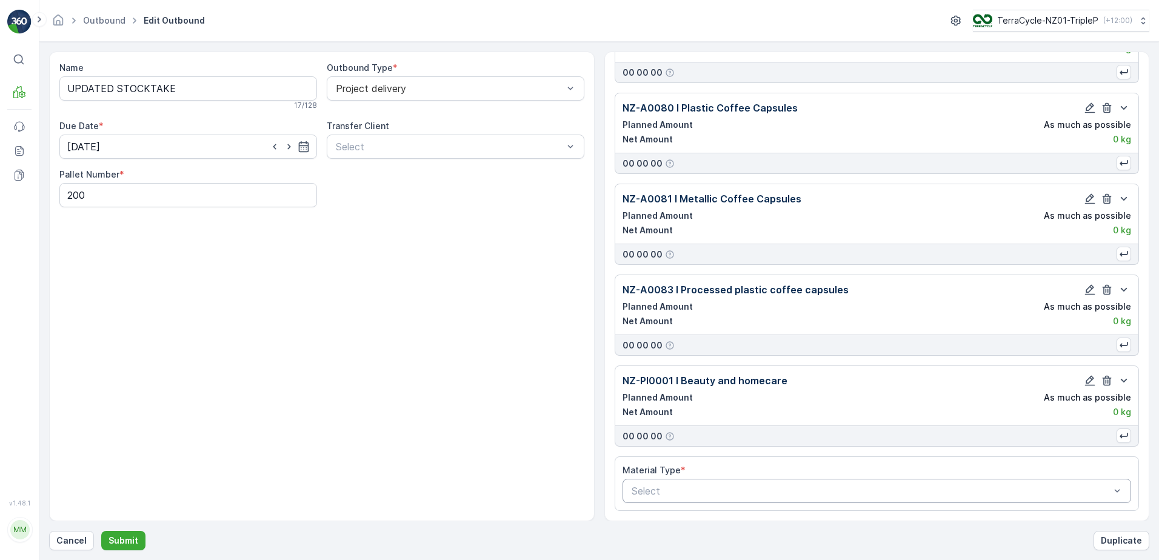
click at [696, 488] on div at bounding box center [870, 490] width 481 height 11
type input "EYEWEAR"
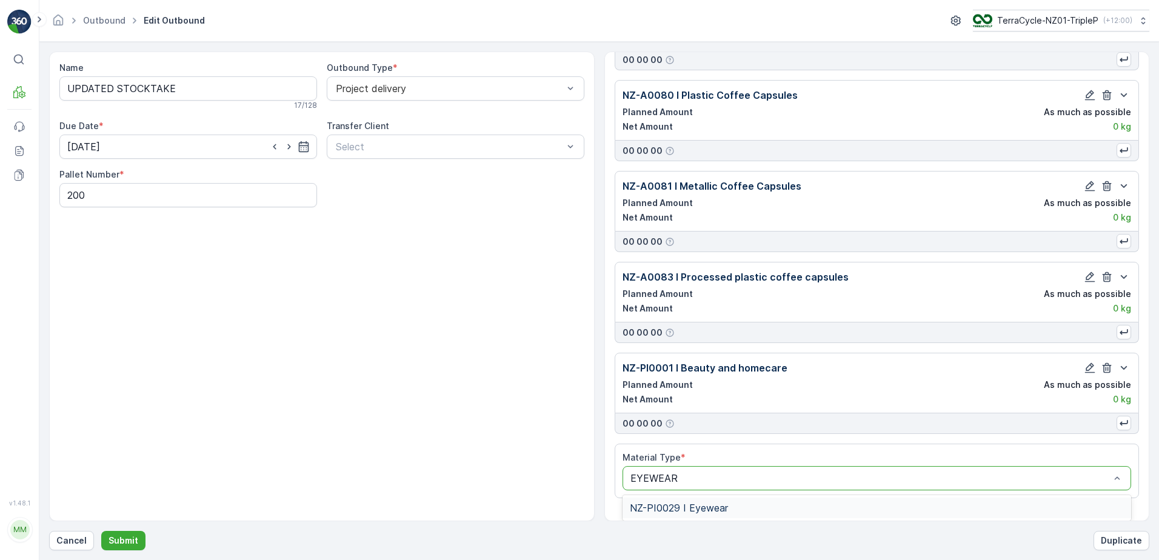
drag, startPoint x: 789, startPoint y: 508, endPoint x: 906, endPoint y: 473, distance: 122.0
click at [788, 507] on div "NZ-PI0029 I Eyewear" at bounding box center [877, 507] width 494 height 11
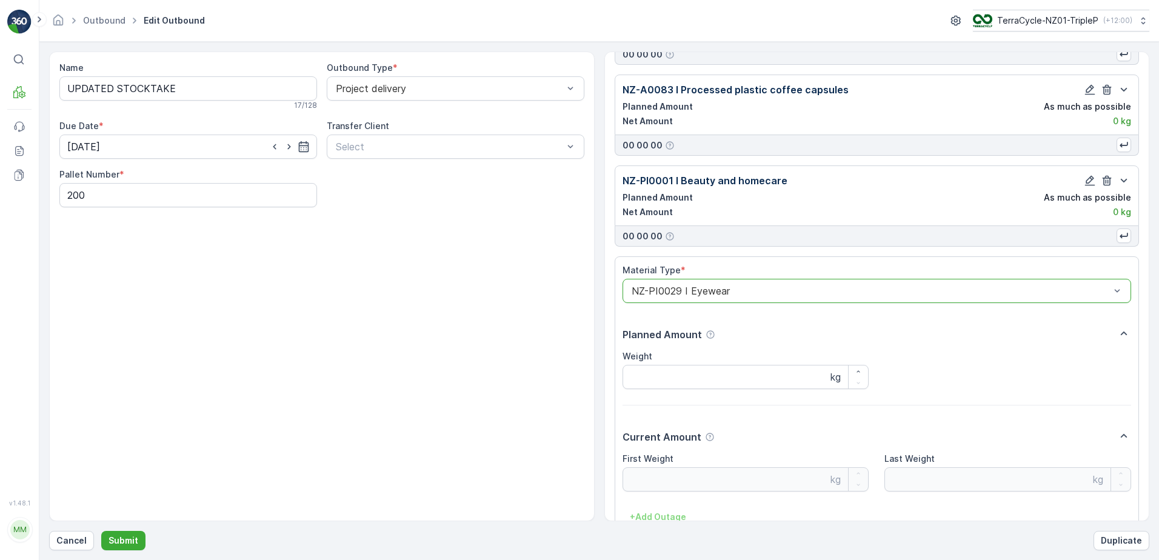
scroll to position [6270, 0]
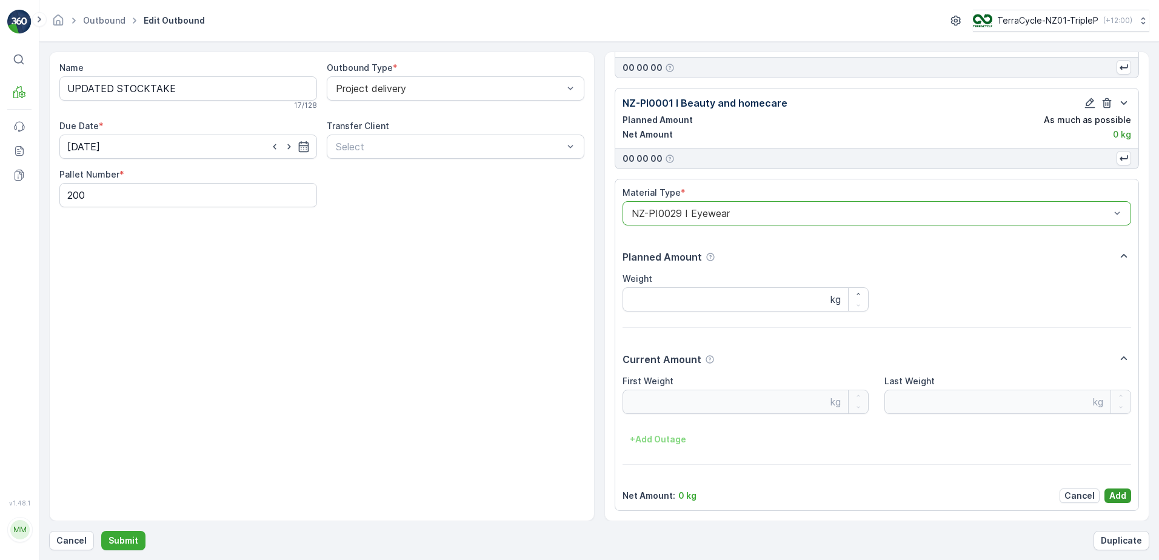
click at [1122, 494] on button "Add" at bounding box center [1117, 495] width 27 height 15
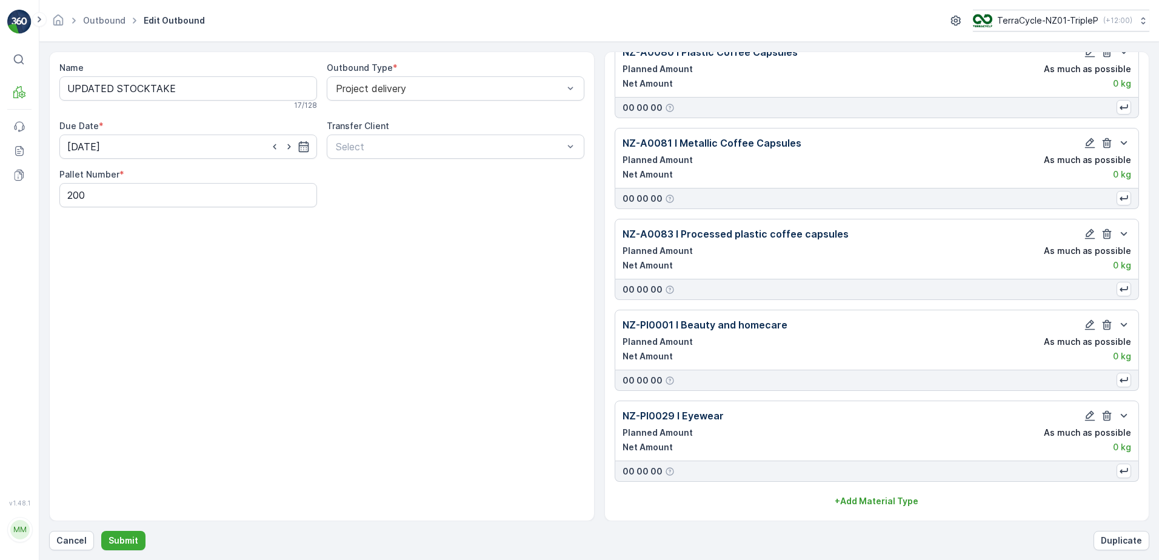
scroll to position [6048, 0]
click at [106, 540] on button "Submit" at bounding box center [123, 540] width 44 height 19
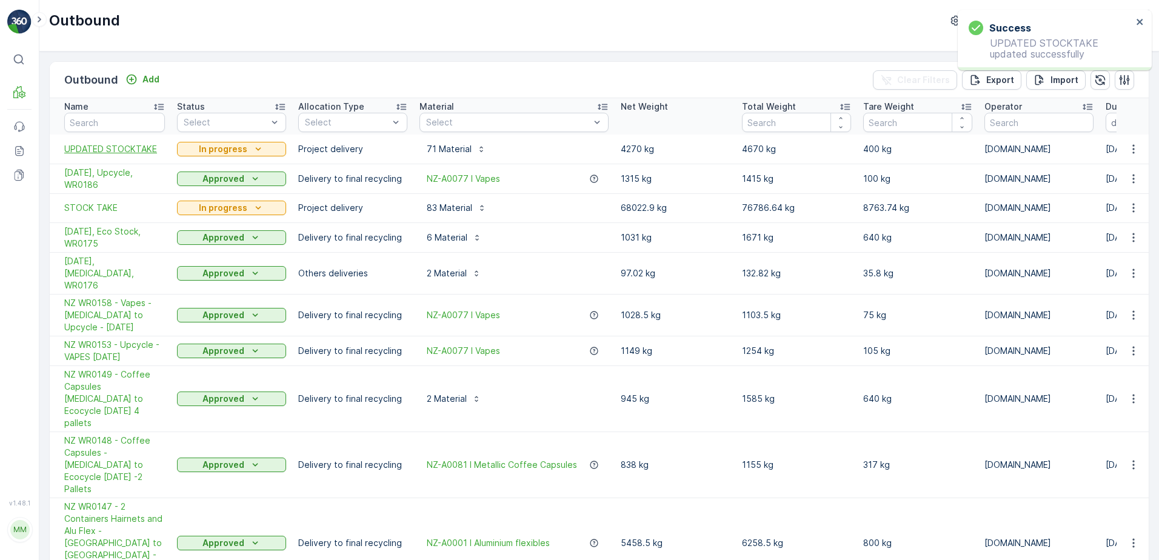
click at [142, 148] on span "UPDATED STOCKTAKE" at bounding box center [114, 149] width 101 height 12
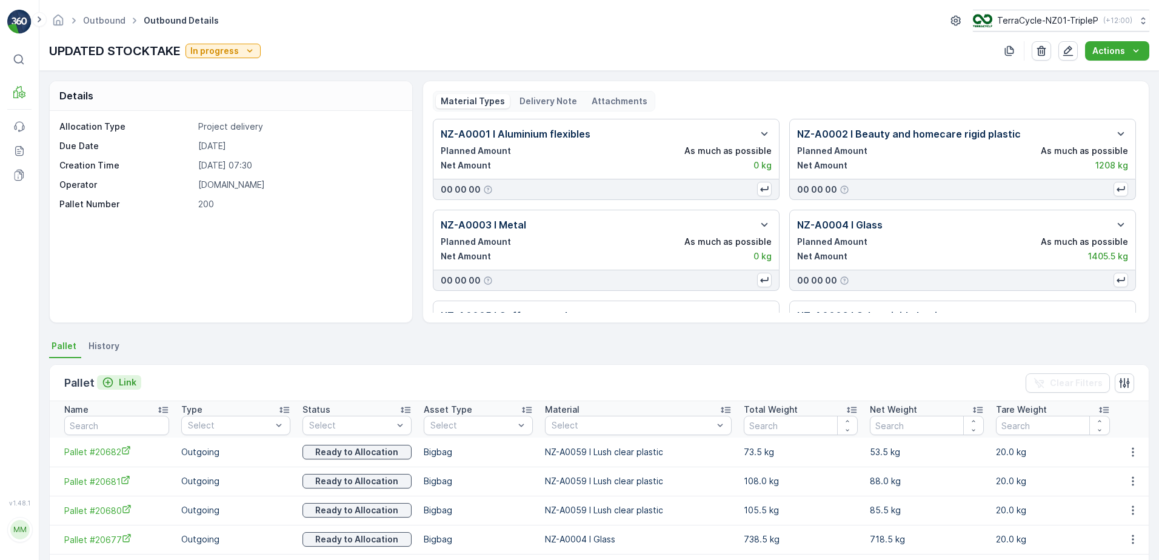
click at [128, 383] on p "Link" at bounding box center [128, 382] width 18 height 12
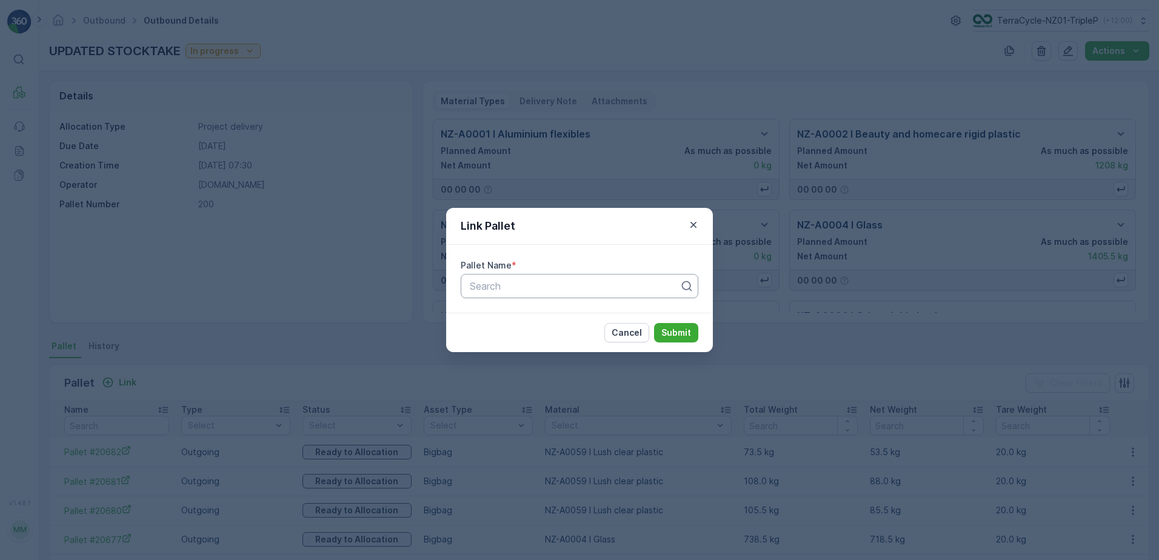
click at [633, 289] on div at bounding box center [574, 286] width 212 height 11
type input "EYEWEAR #20"
click at [578, 315] on div "EYEWEAR #20" at bounding box center [579, 315] width 223 height 11
click at [687, 336] on p "Submit" at bounding box center [676, 333] width 30 height 12
